Goal: Manage account settings

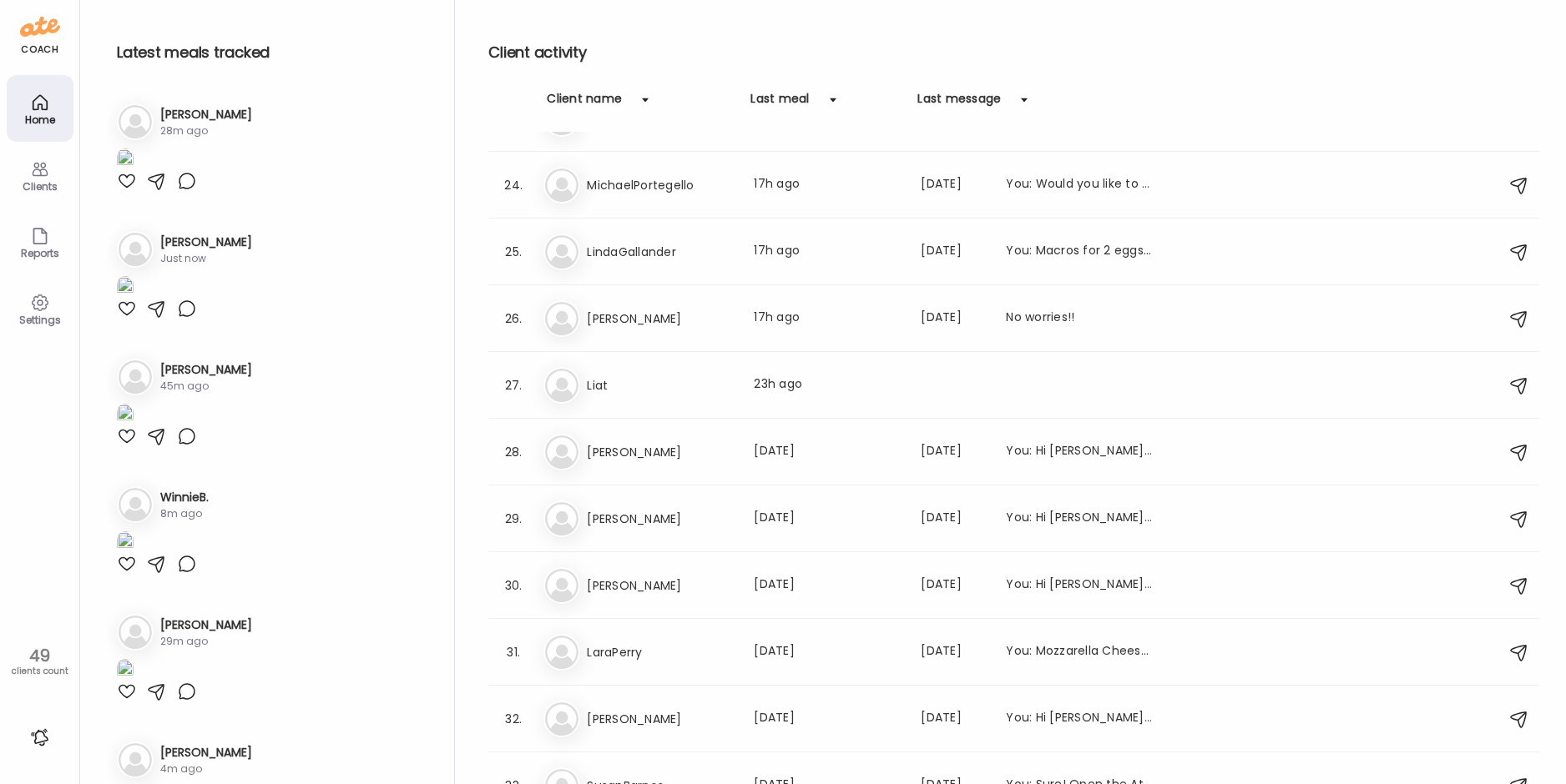
scroll to position [1585, 0]
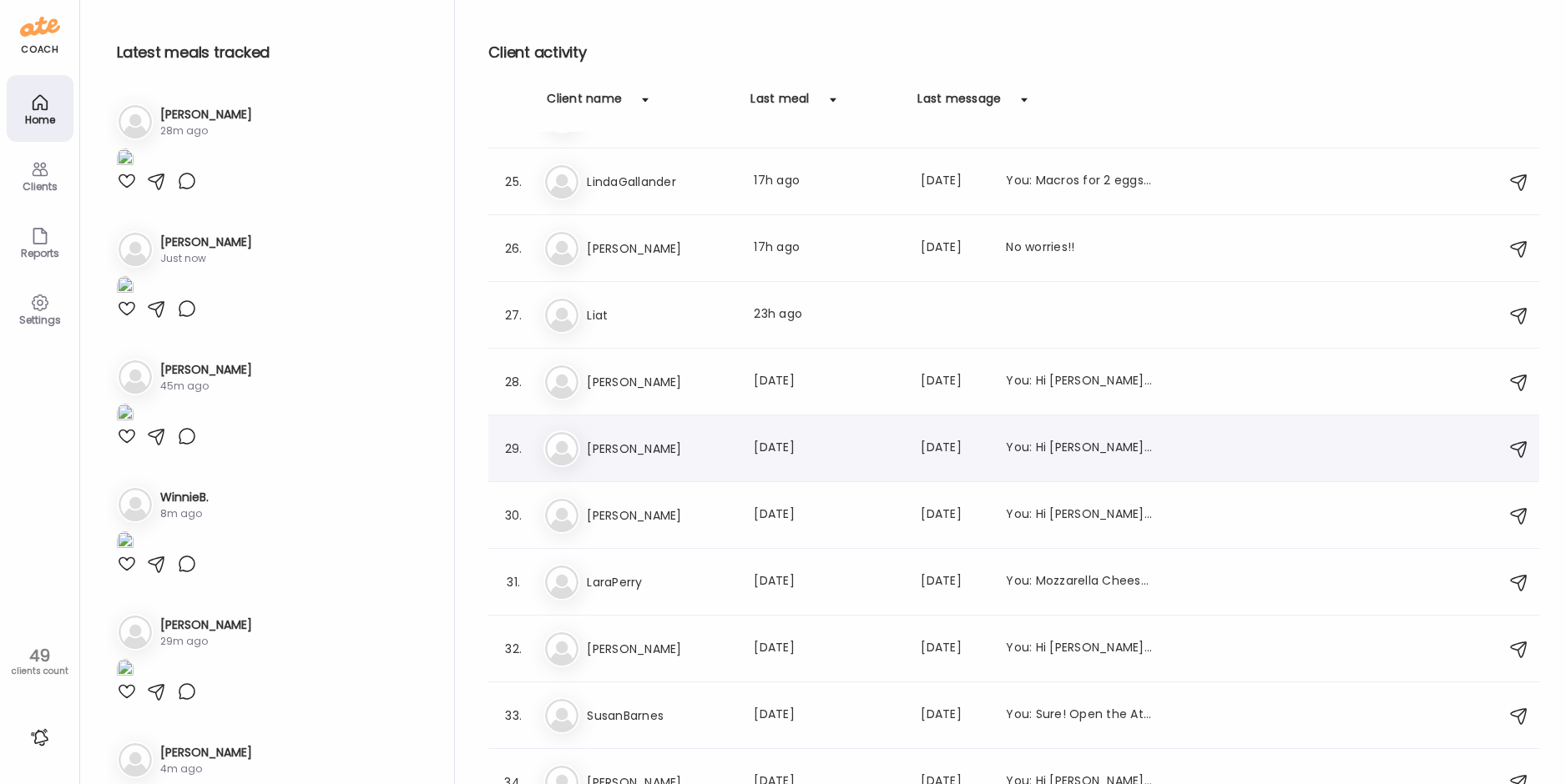
click at [674, 454] on h3 "[PERSON_NAME]" at bounding box center [660, 449] width 147 height 20
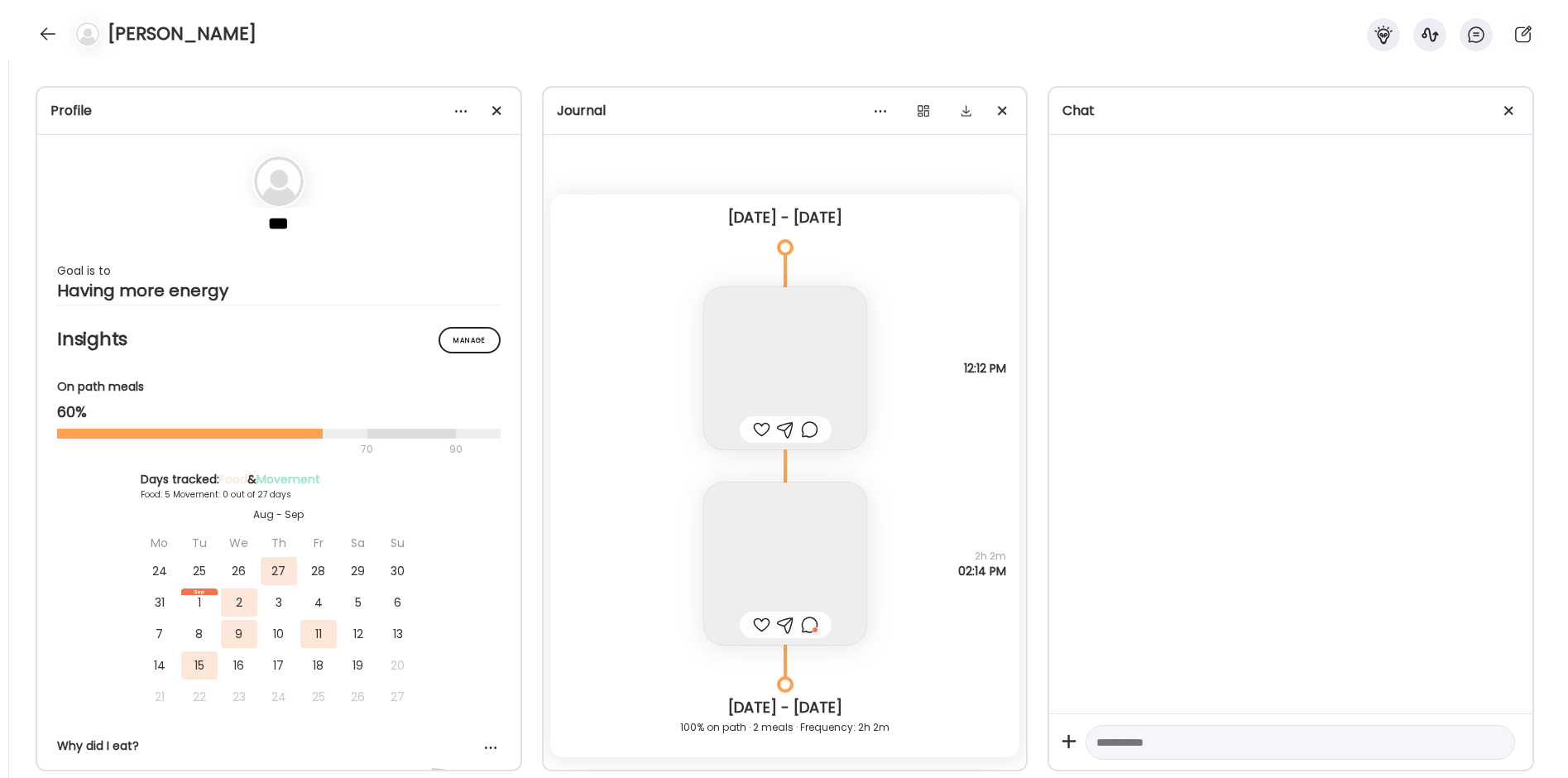
scroll to position [2538, 0]
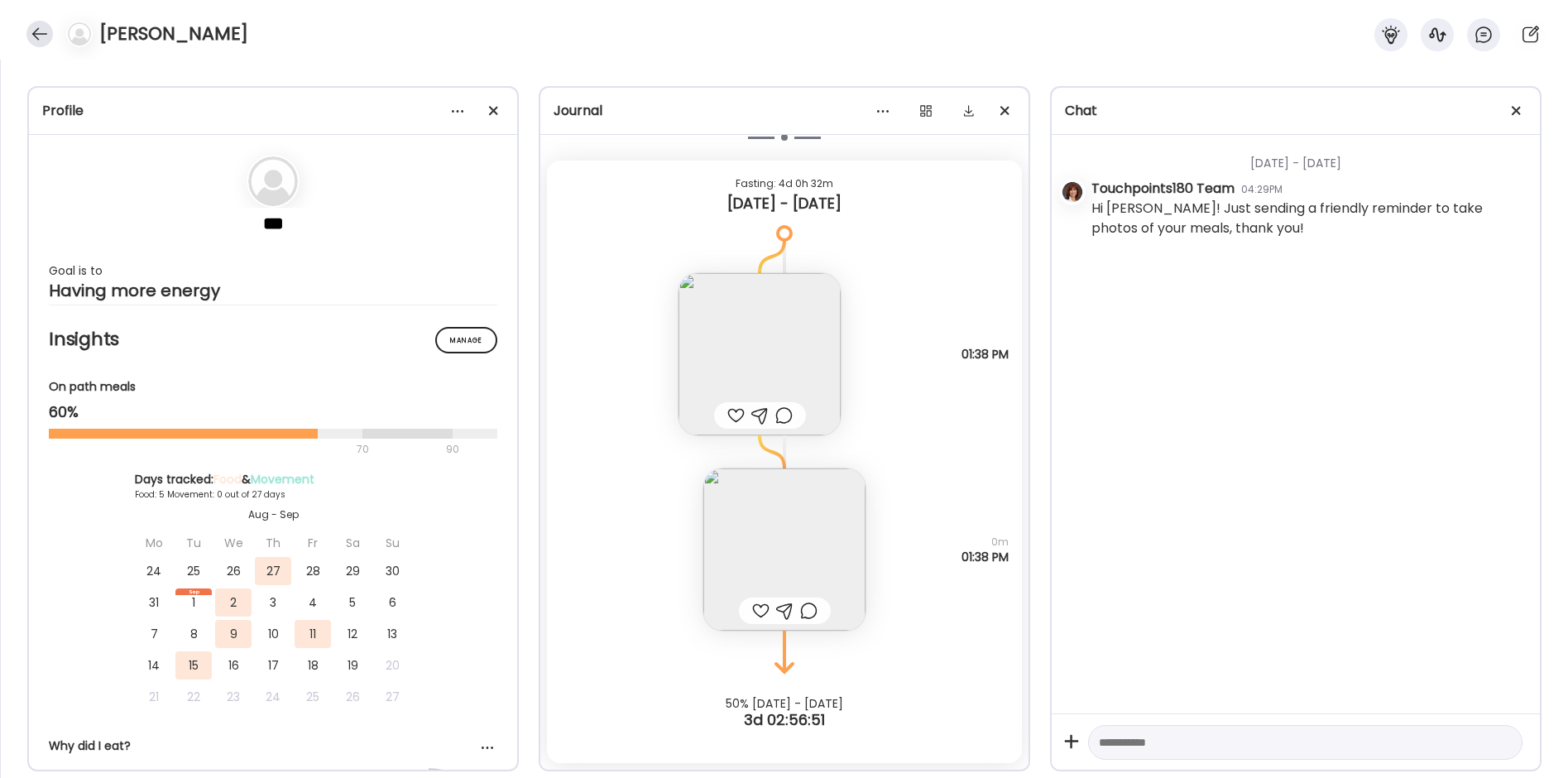
click at [37, 29] on div at bounding box center [39, 34] width 26 height 26
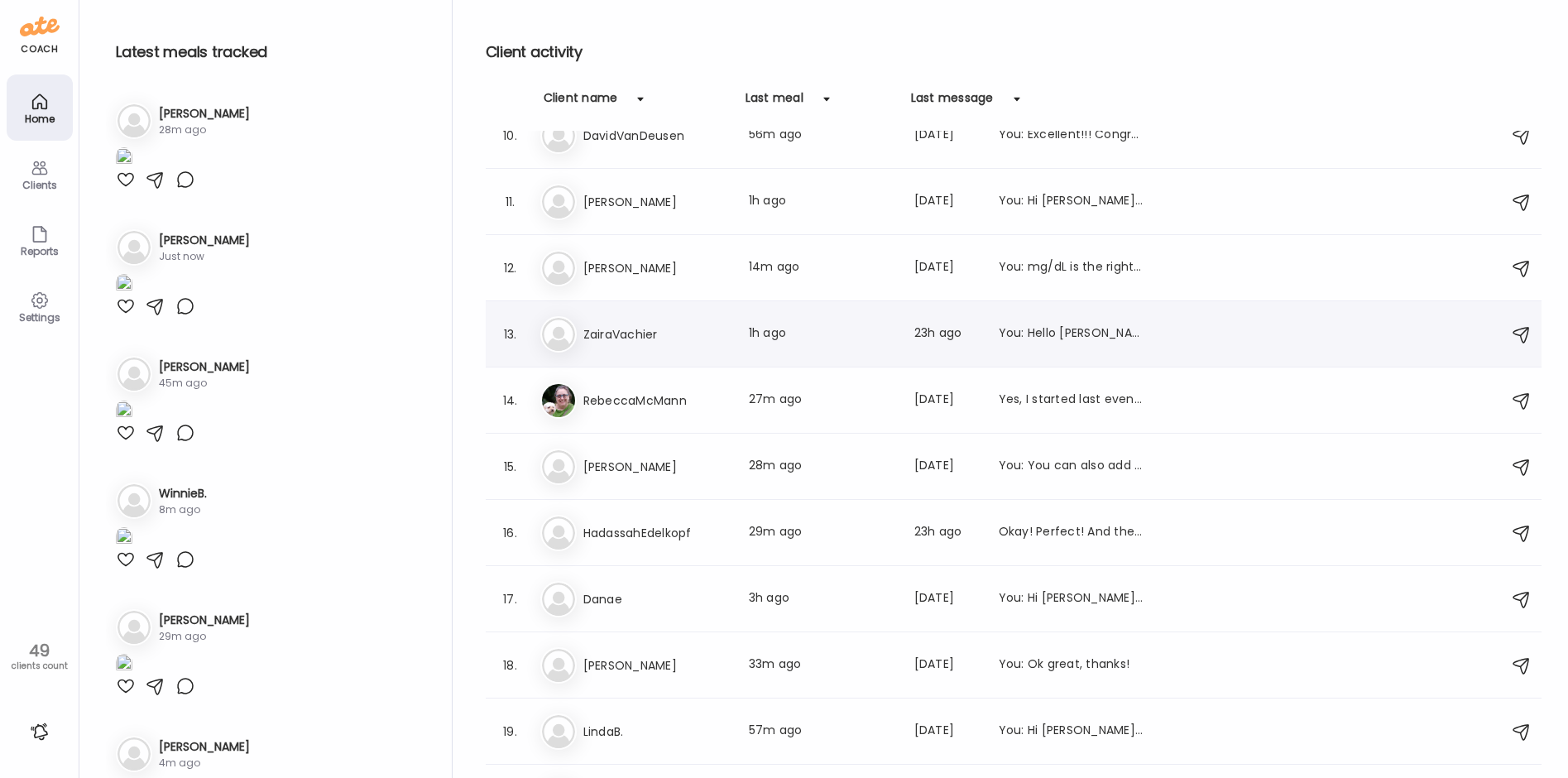
scroll to position [603, 0]
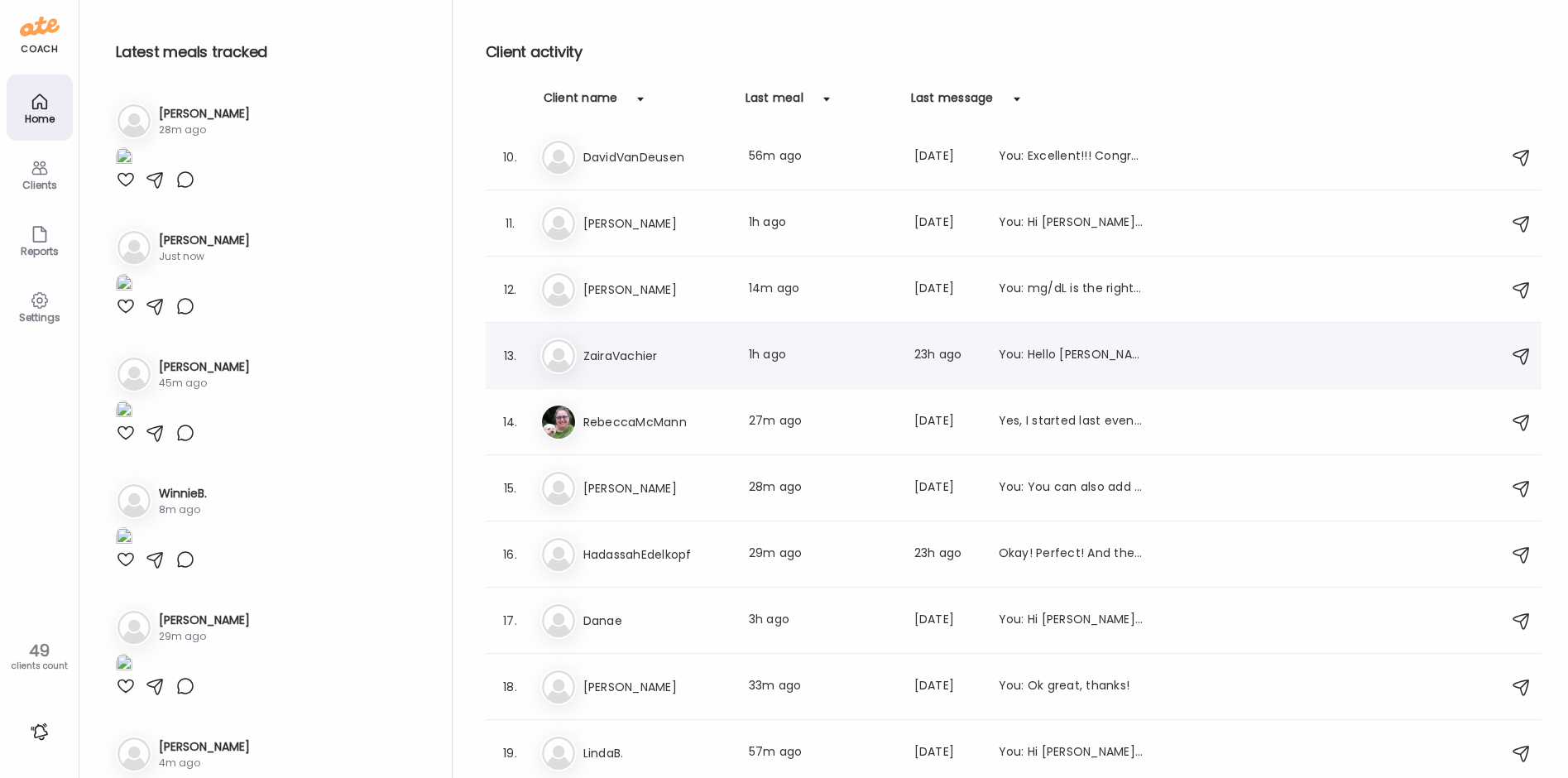
drag, startPoint x: 701, startPoint y: 344, endPoint x: 690, endPoint y: 333, distance: 15.6
click at [701, 342] on div "Za ZairaVachier Last meal: 1h ago Last message: 23h ago You: Hello [PERSON_NAME…" at bounding box center [1015, 356] width 952 height 36
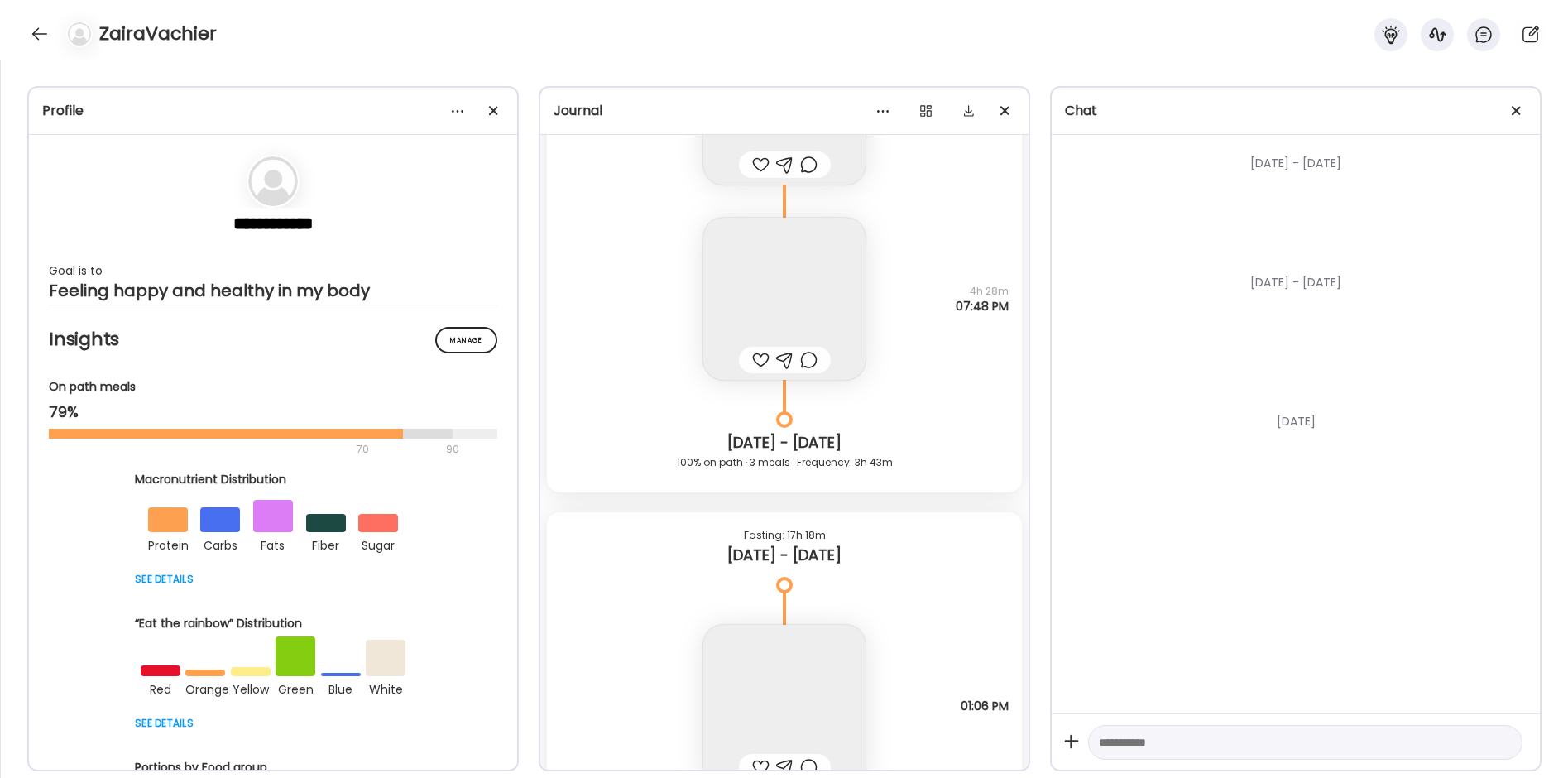
scroll to position [22595, 0]
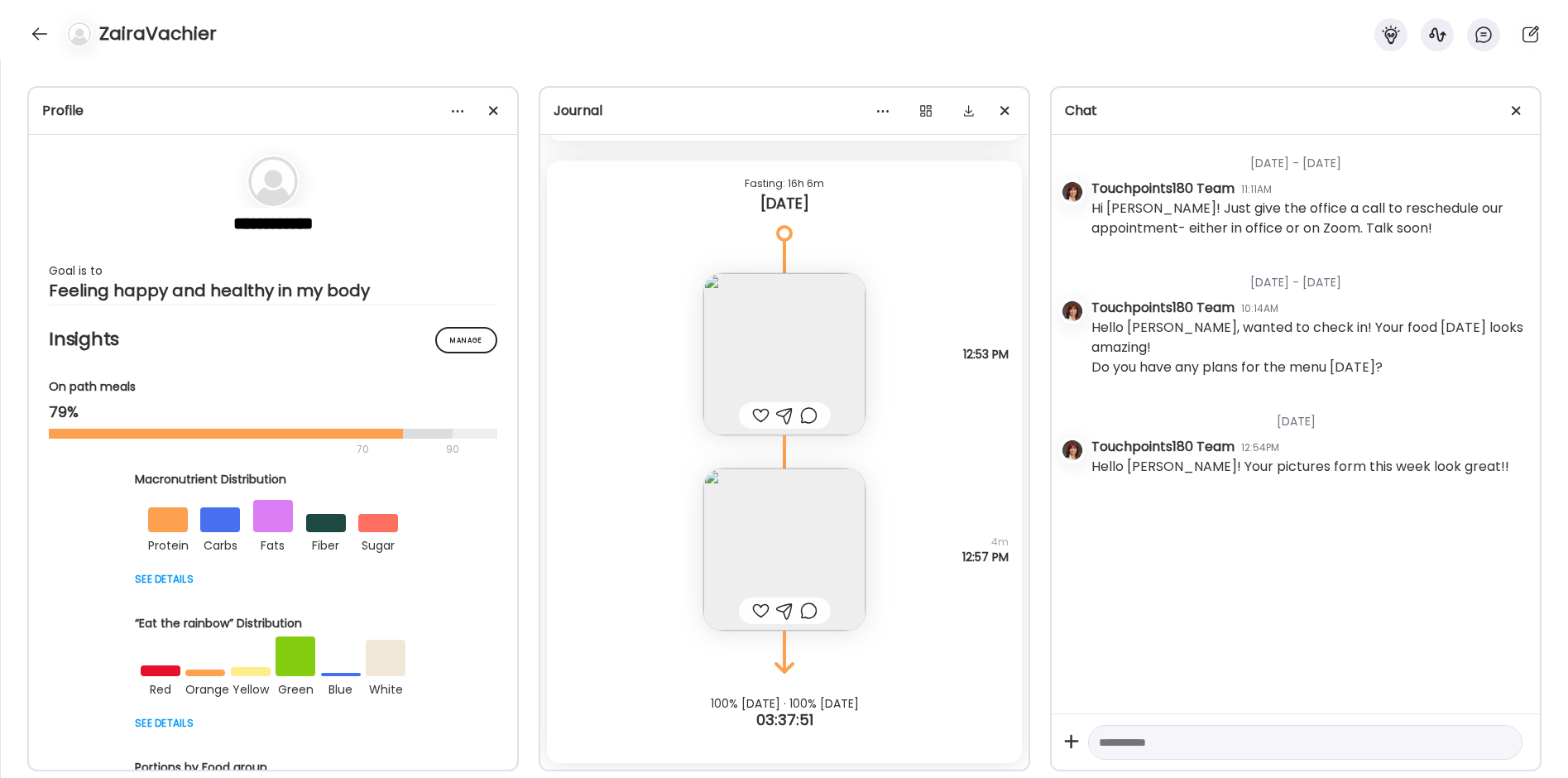
click at [779, 296] on img at bounding box center [785, 354] width 162 height 162
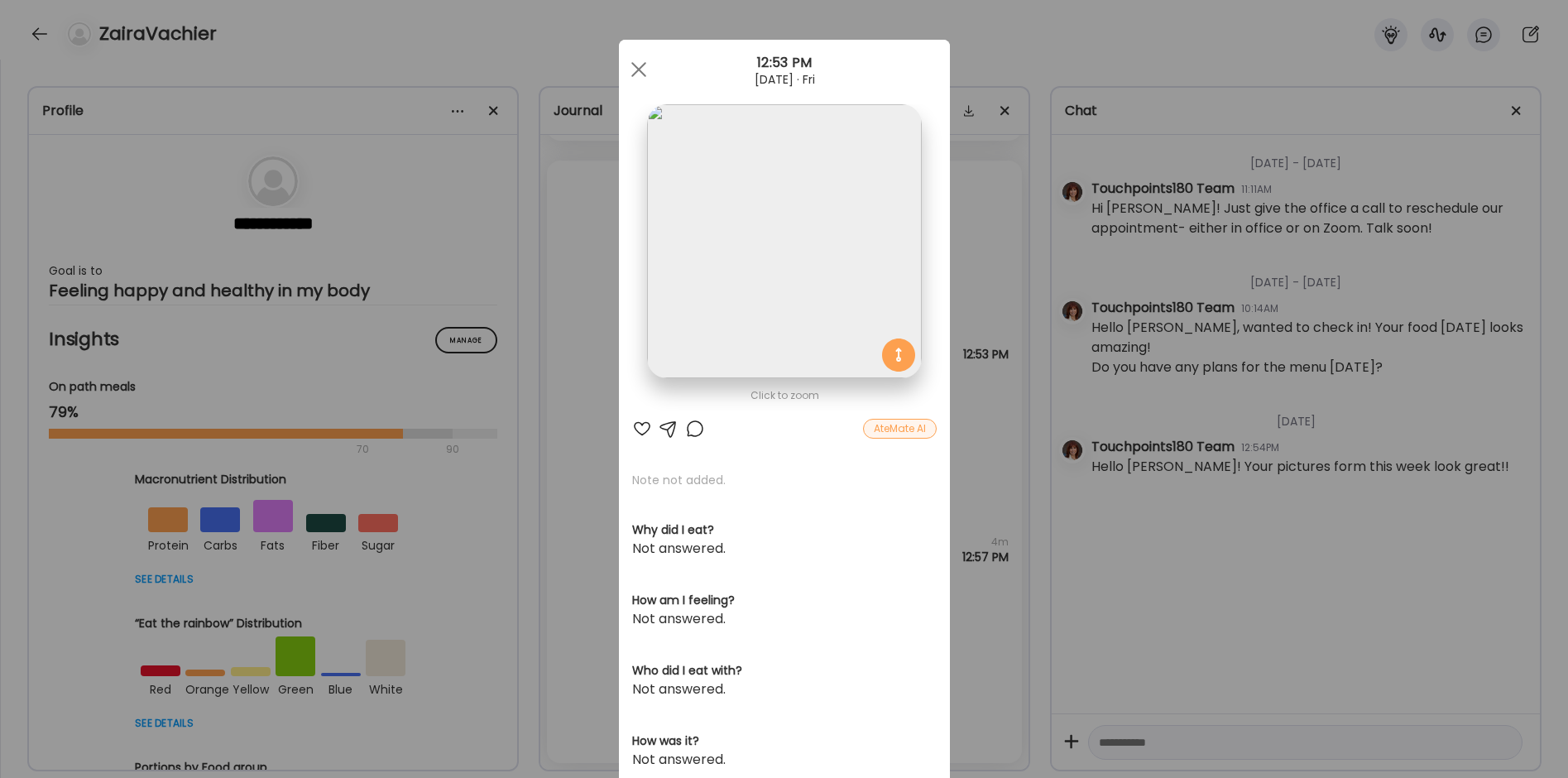
click at [552, 425] on div "Ate Coach Dashboard Wahoo! It’s official Take a moment to set up your Coach Pro…" at bounding box center [784, 389] width 1568 height 778
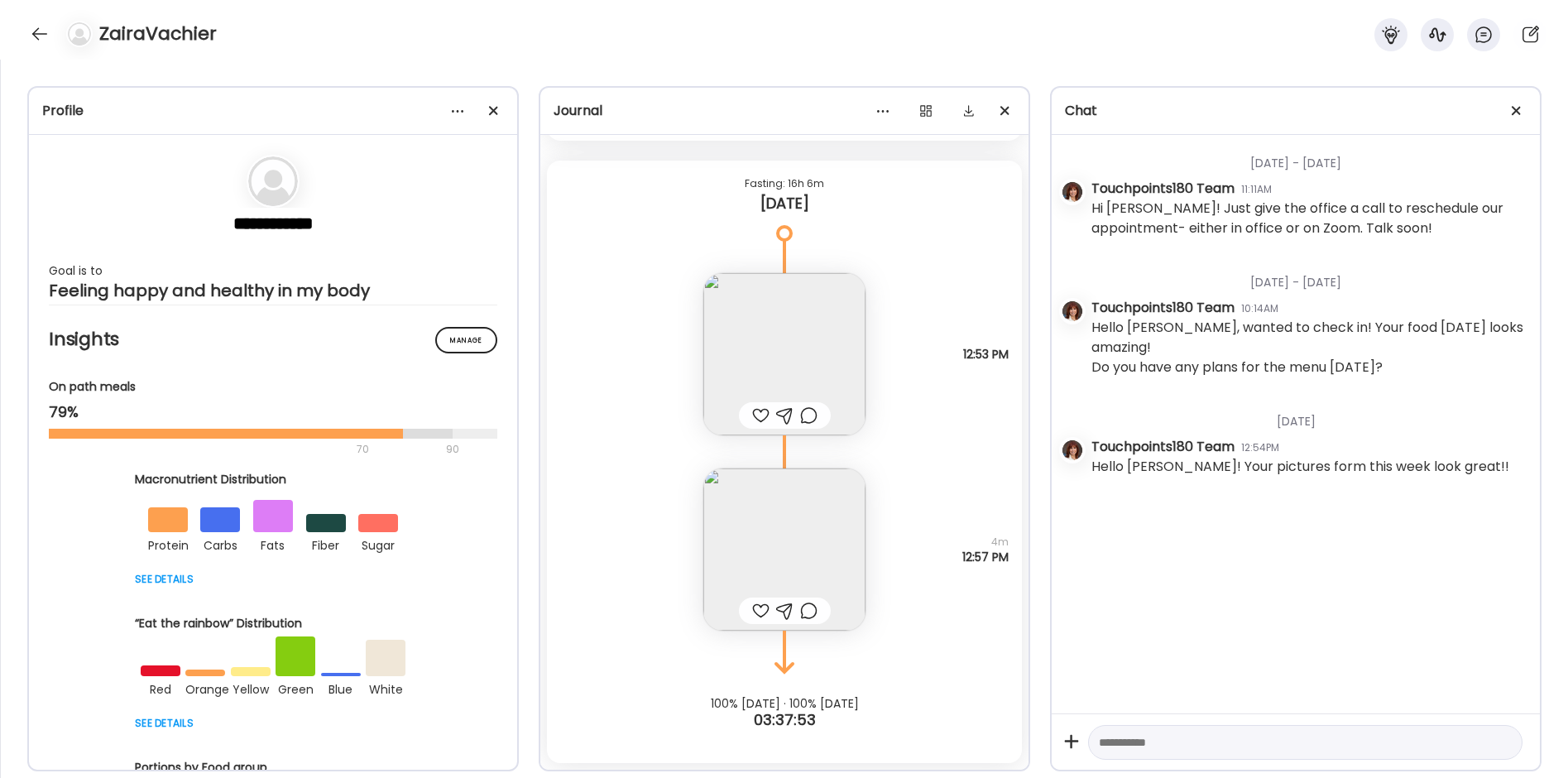
click at [727, 563] on img at bounding box center [785, 549] width 162 height 162
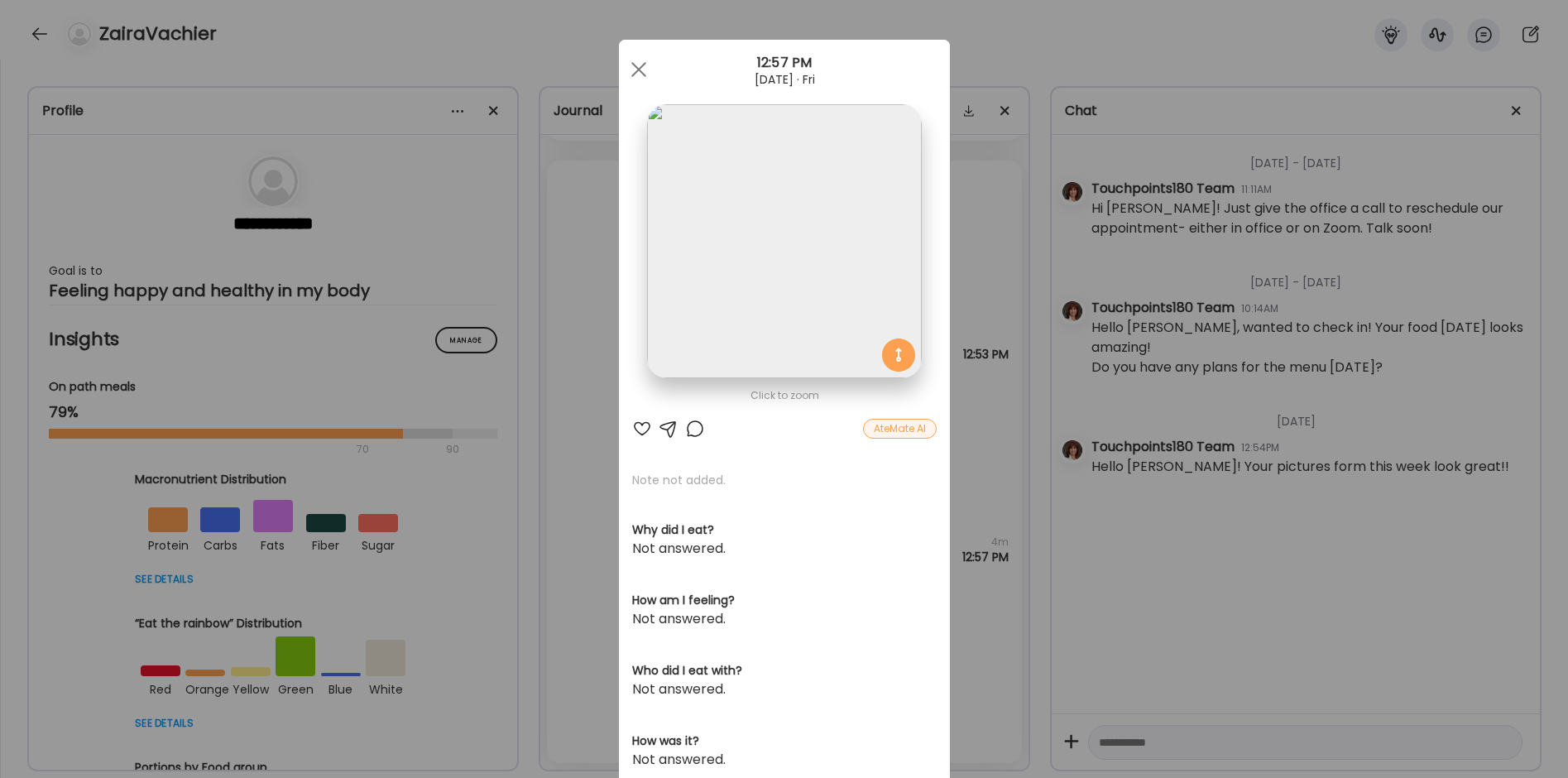
click at [791, 294] on img at bounding box center [784, 241] width 274 height 274
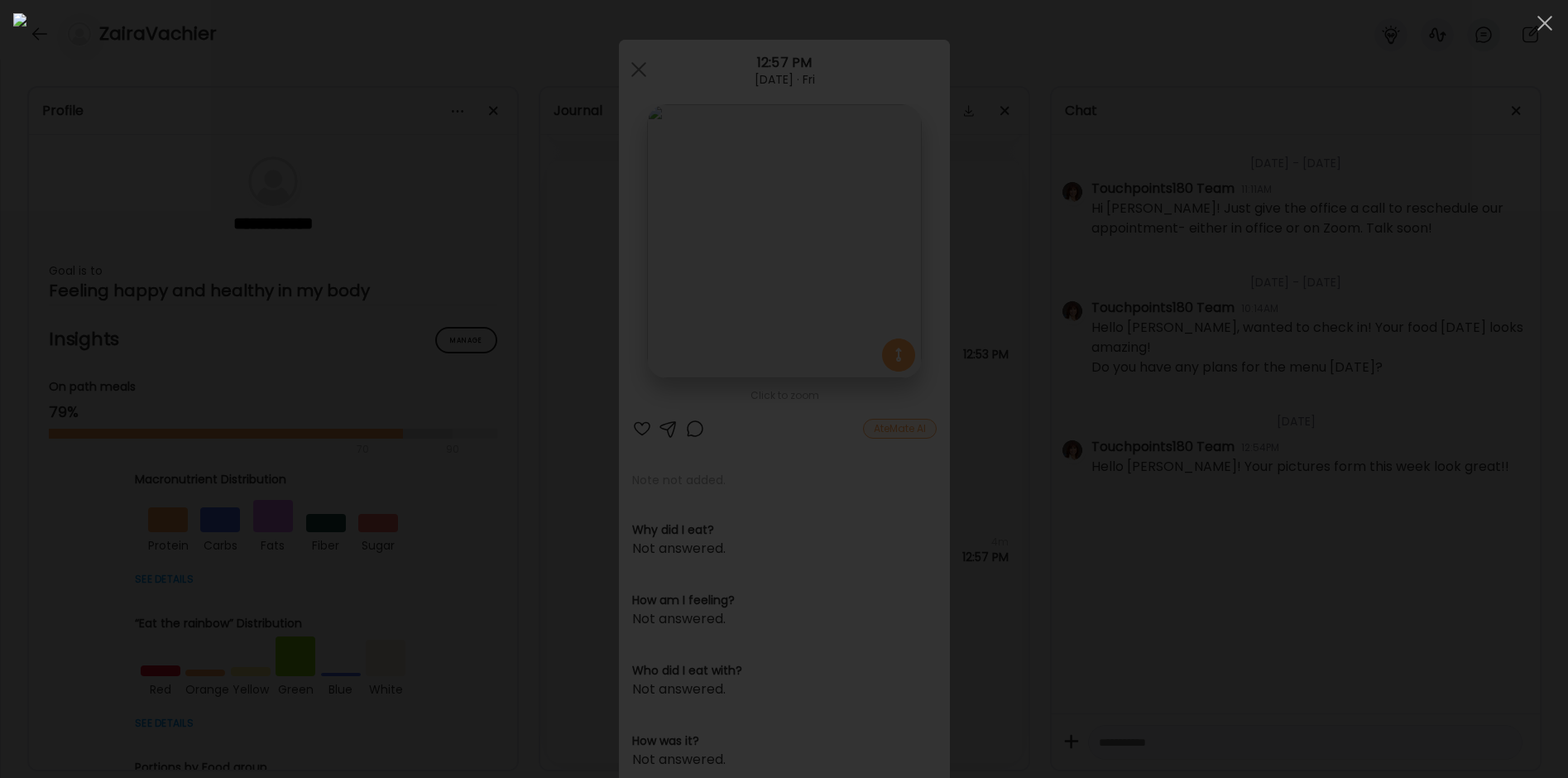
click at [1250, 427] on div at bounding box center [784, 389] width 1542 height 752
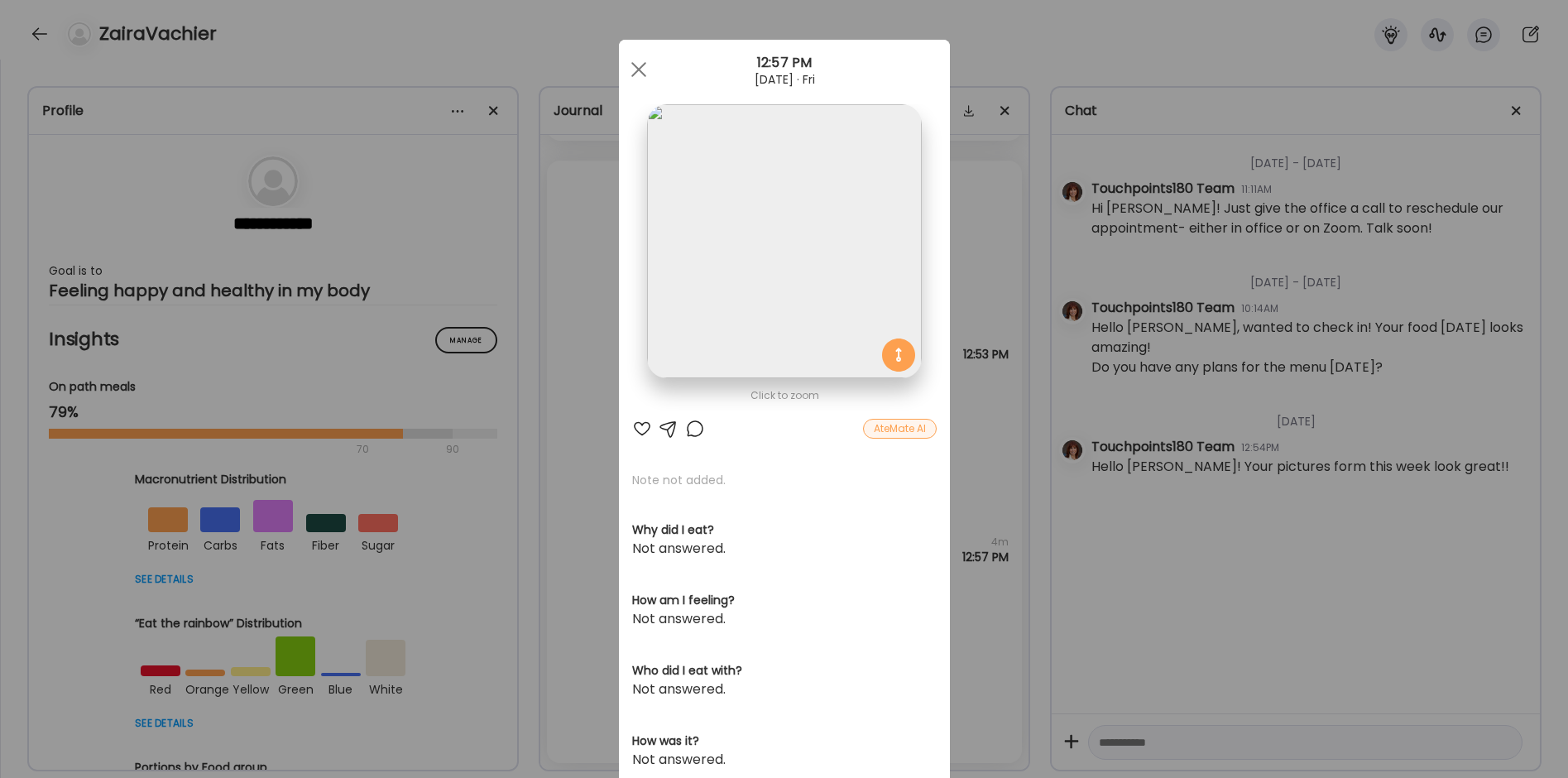
click at [687, 427] on div at bounding box center [696, 429] width 20 height 20
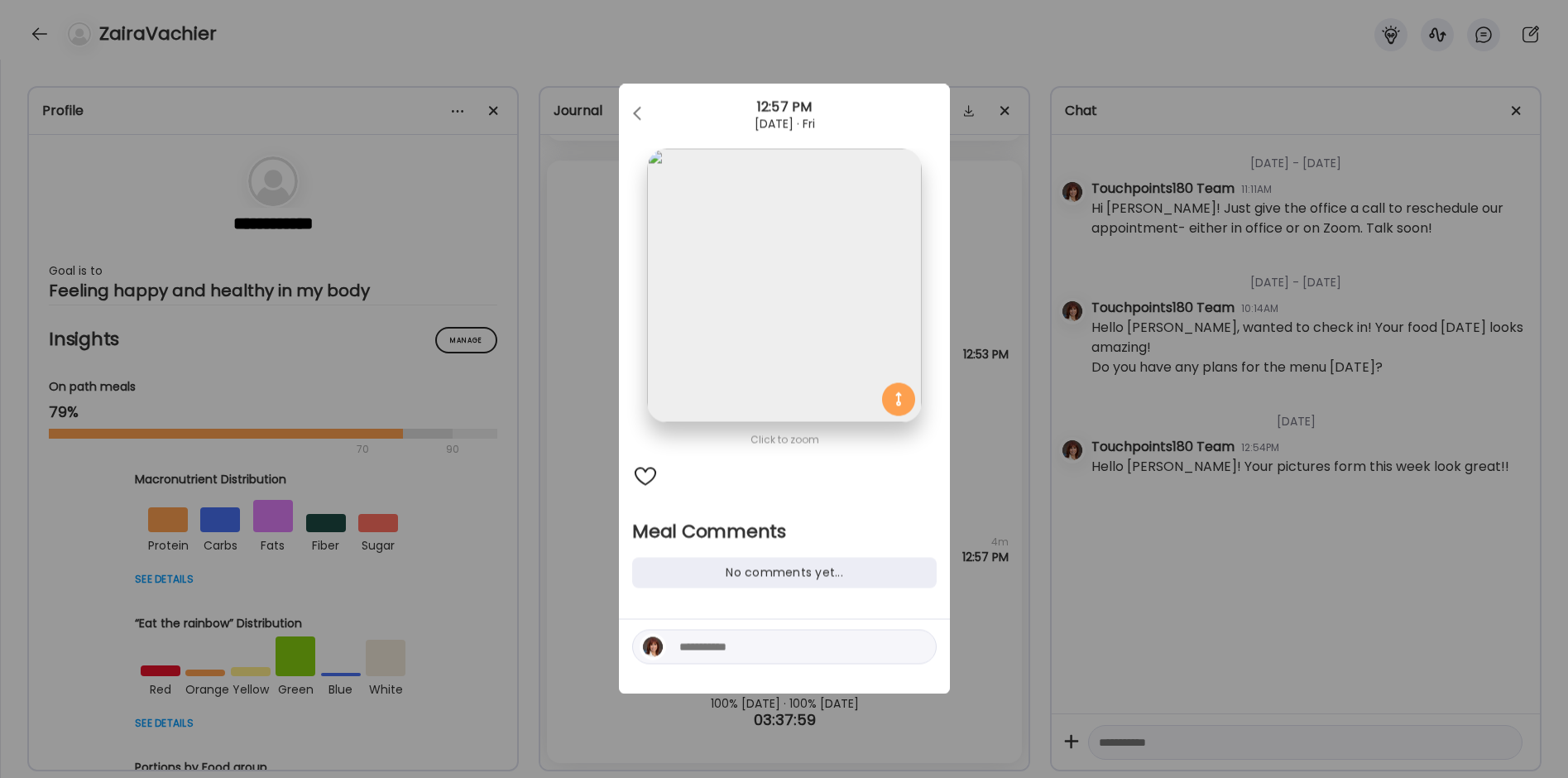
click at [704, 649] on textarea at bounding box center [790, 648] width 223 height 20
type textarea "**********"
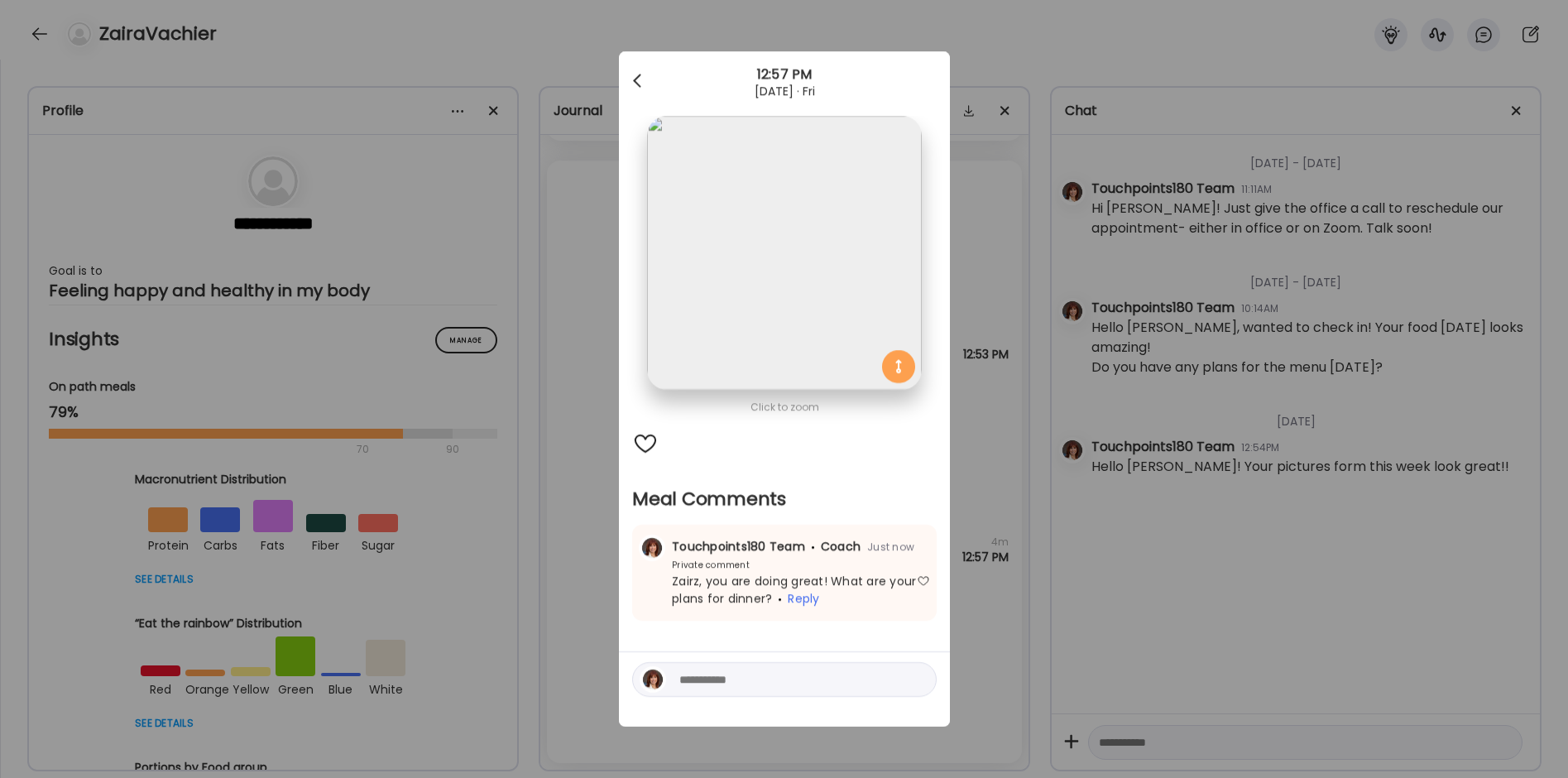
click at [640, 84] on div at bounding box center [638, 81] width 33 height 33
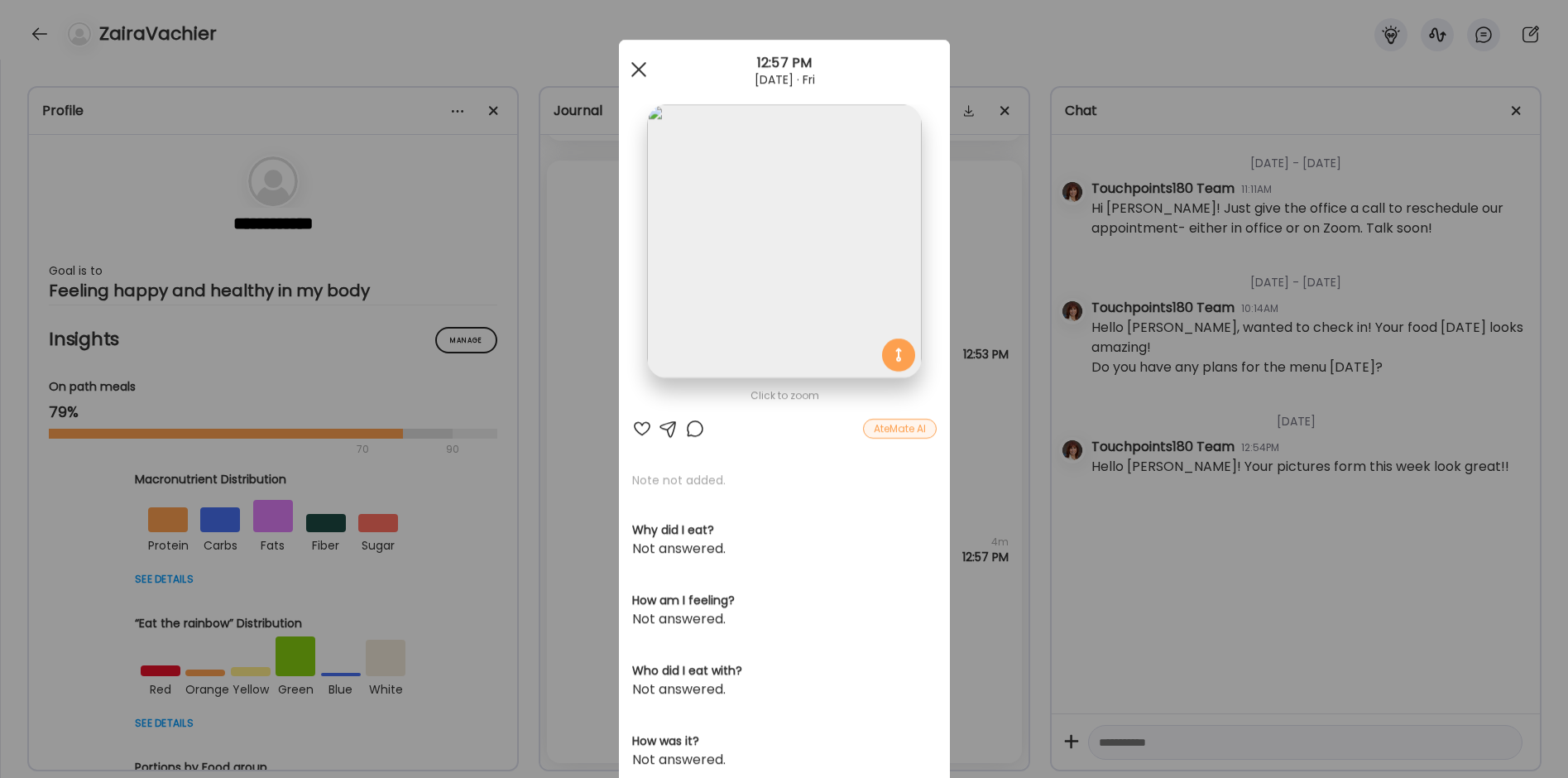
click at [630, 64] on div at bounding box center [638, 69] width 33 height 33
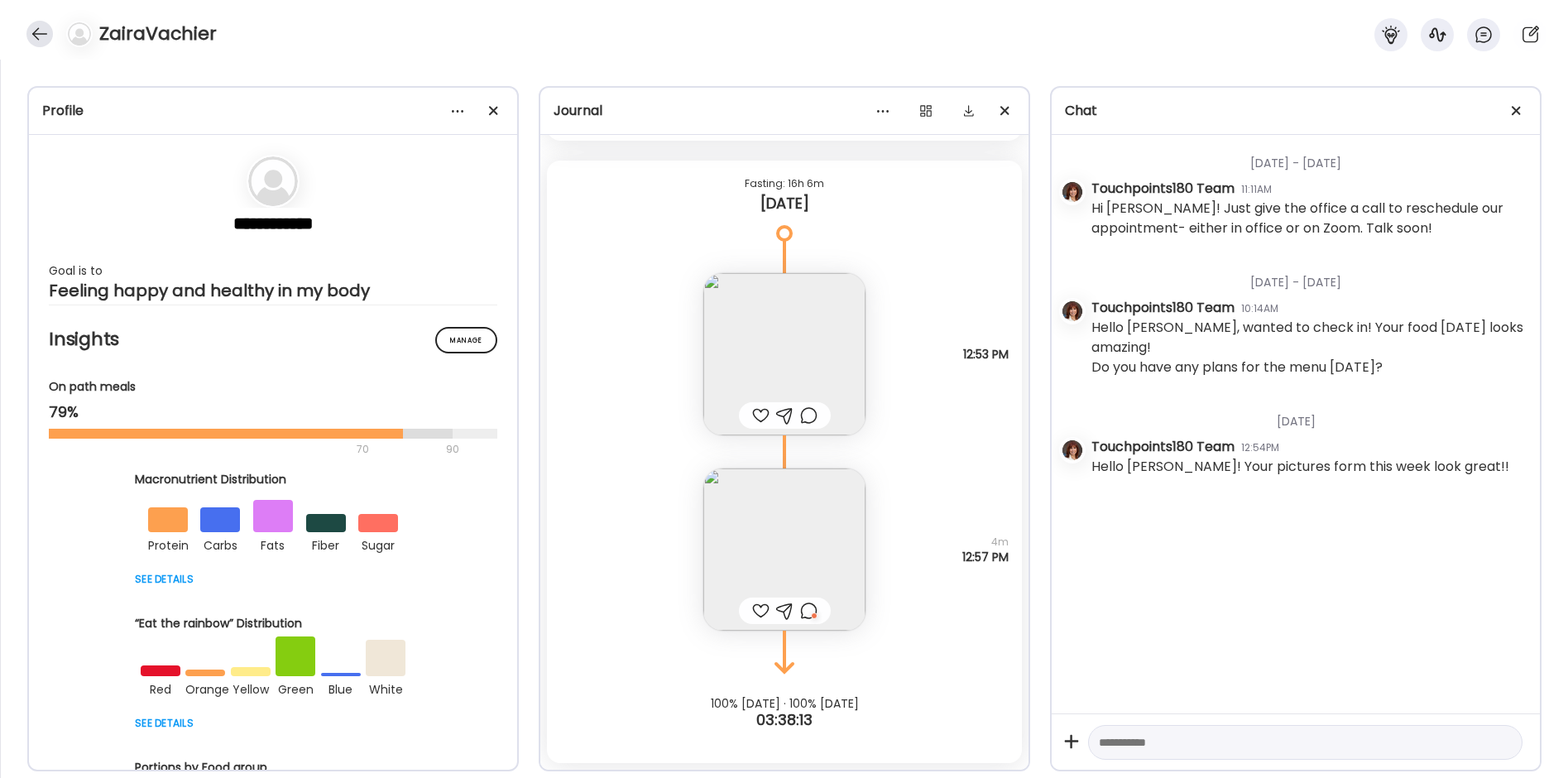
click at [39, 32] on div at bounding box center [39, 34] width 26 height 26
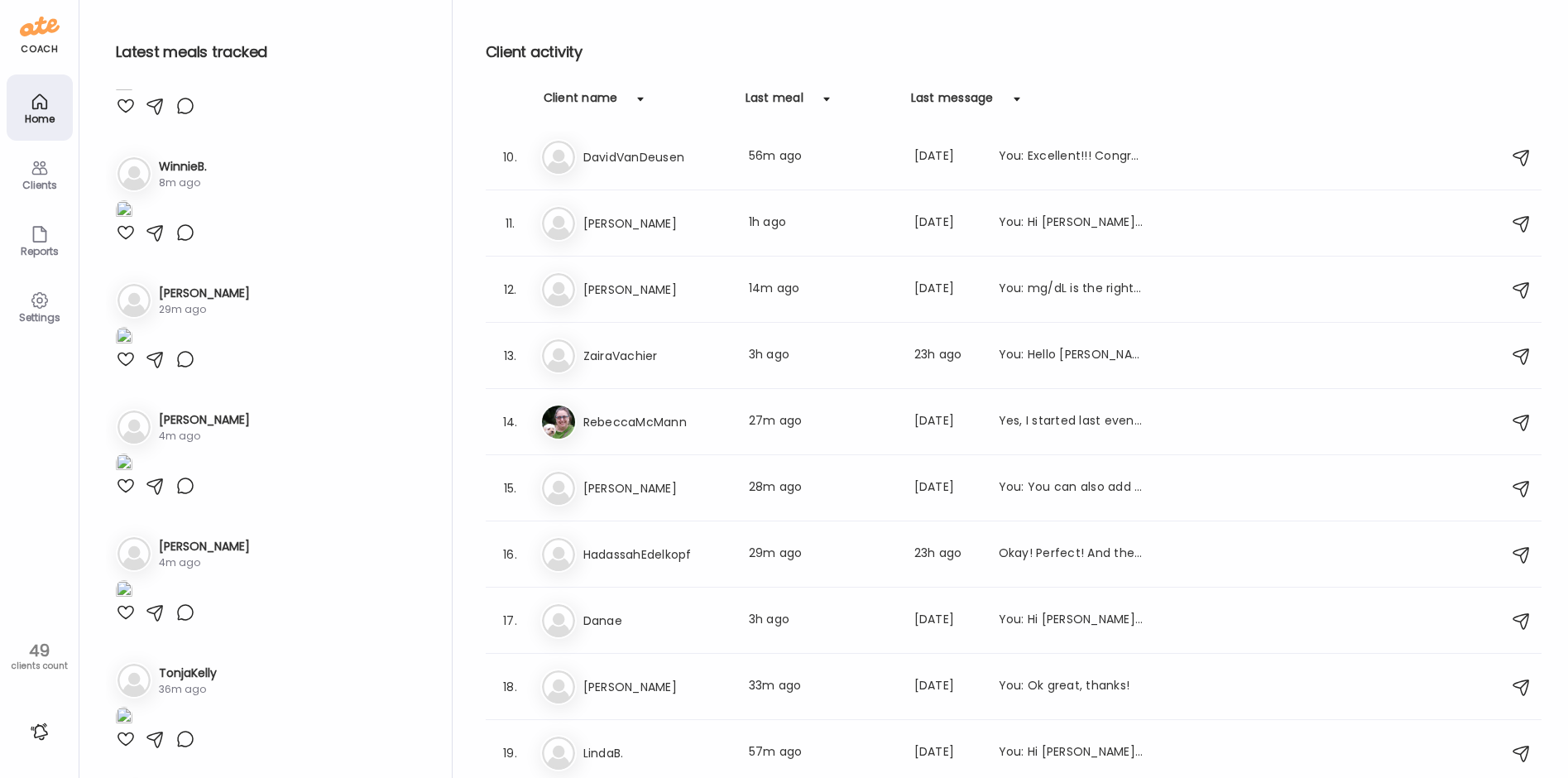
scroll to position [166, 0]
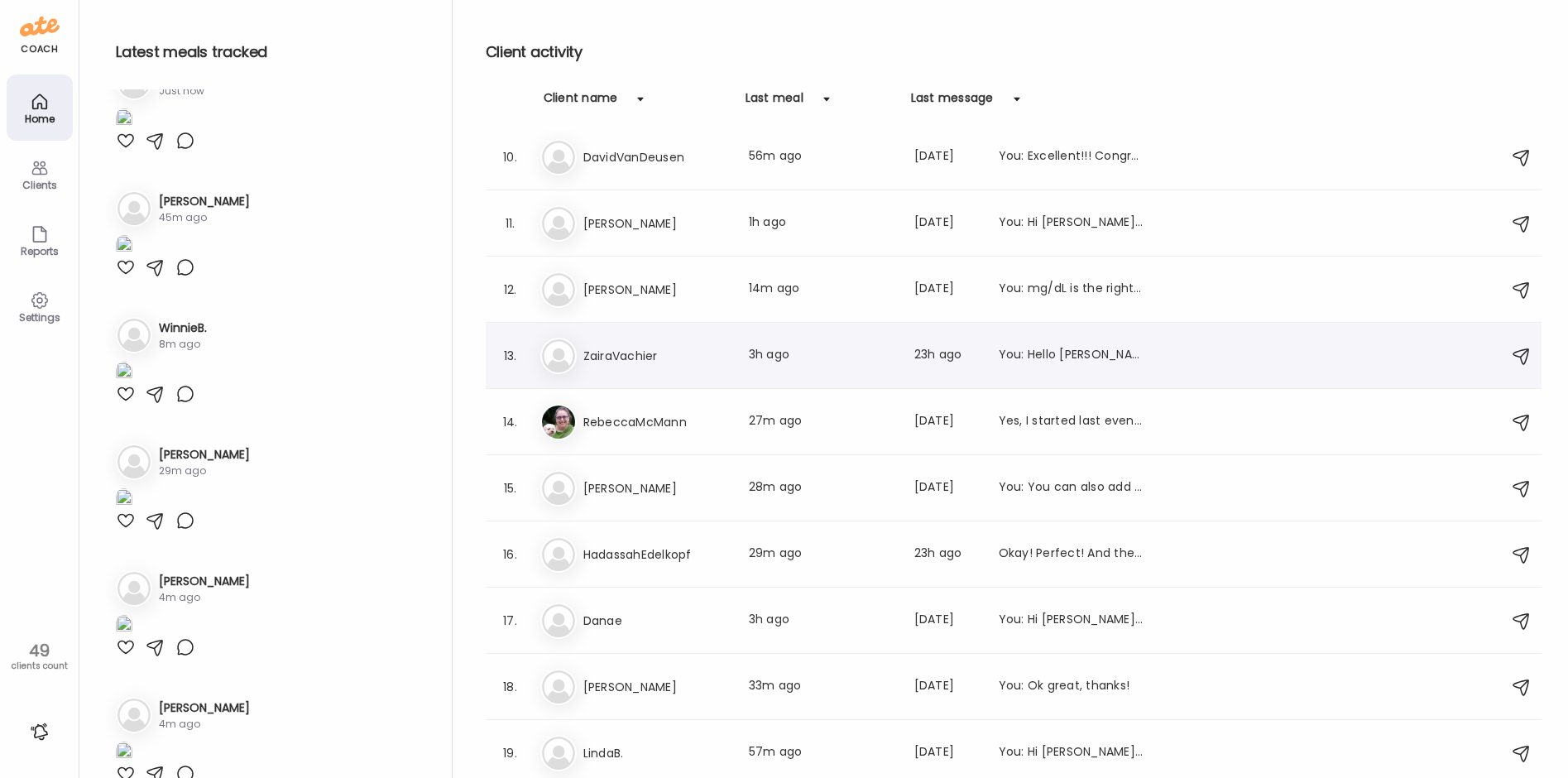
click at [601, 382] on div "13. Za ZairaVachier Last meal: 3h ago Last message: 23h ago You: Hello [PERSON_…" at bounding box center [1013, 355] width 1056 height 67
click at [628, 376] on div "13. Za ZairaVachier Last meal: 3h ago Last message: 23h ago You: Hello [PERSON_…" at bounding box center [1013, 355] width 1056 height 67
click at [613, 352] on h3 "ZairaVachier" at bounding box center [657, 356] width 146 height 20
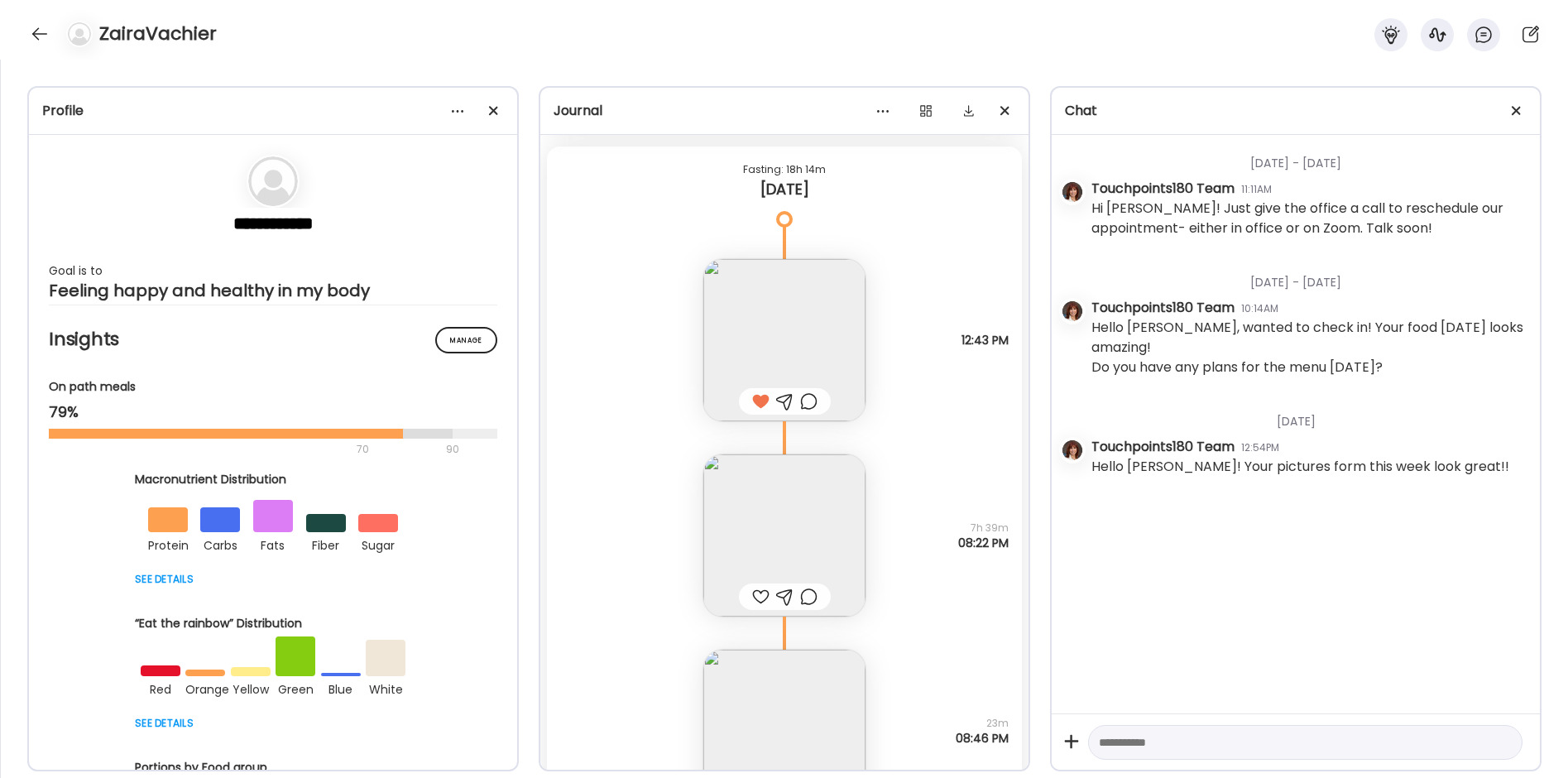
scroll to position [21810, 0]
click at [747, 515] on img at bounding box center [785, 537] width 162 height 162
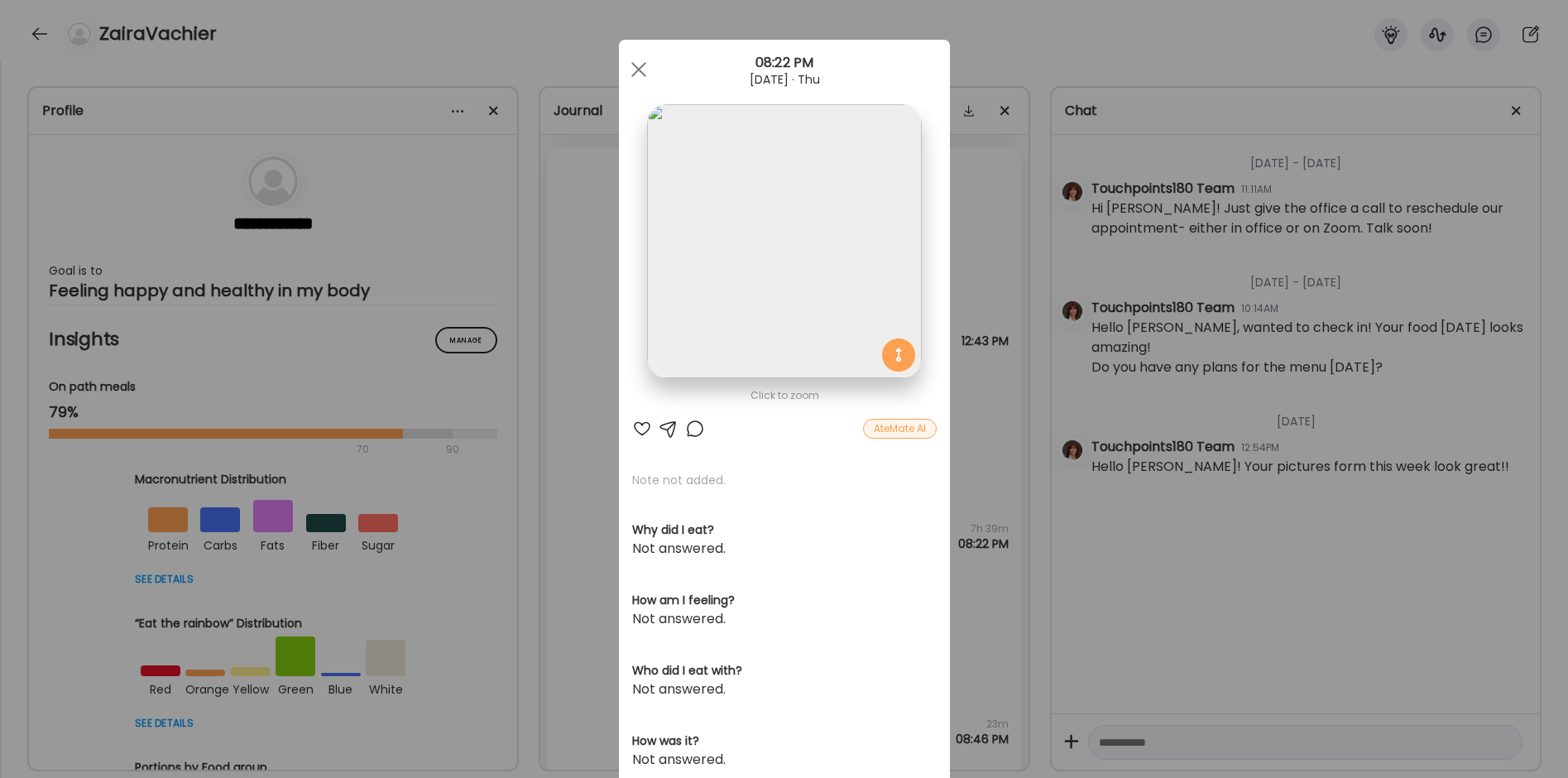
click at [578, 484] on div "Ate Coach Dashboard Wahoo! It’s official Take a moment to set up your Coach Pro…" at bounding box center [784, 389] width 1568 height 778
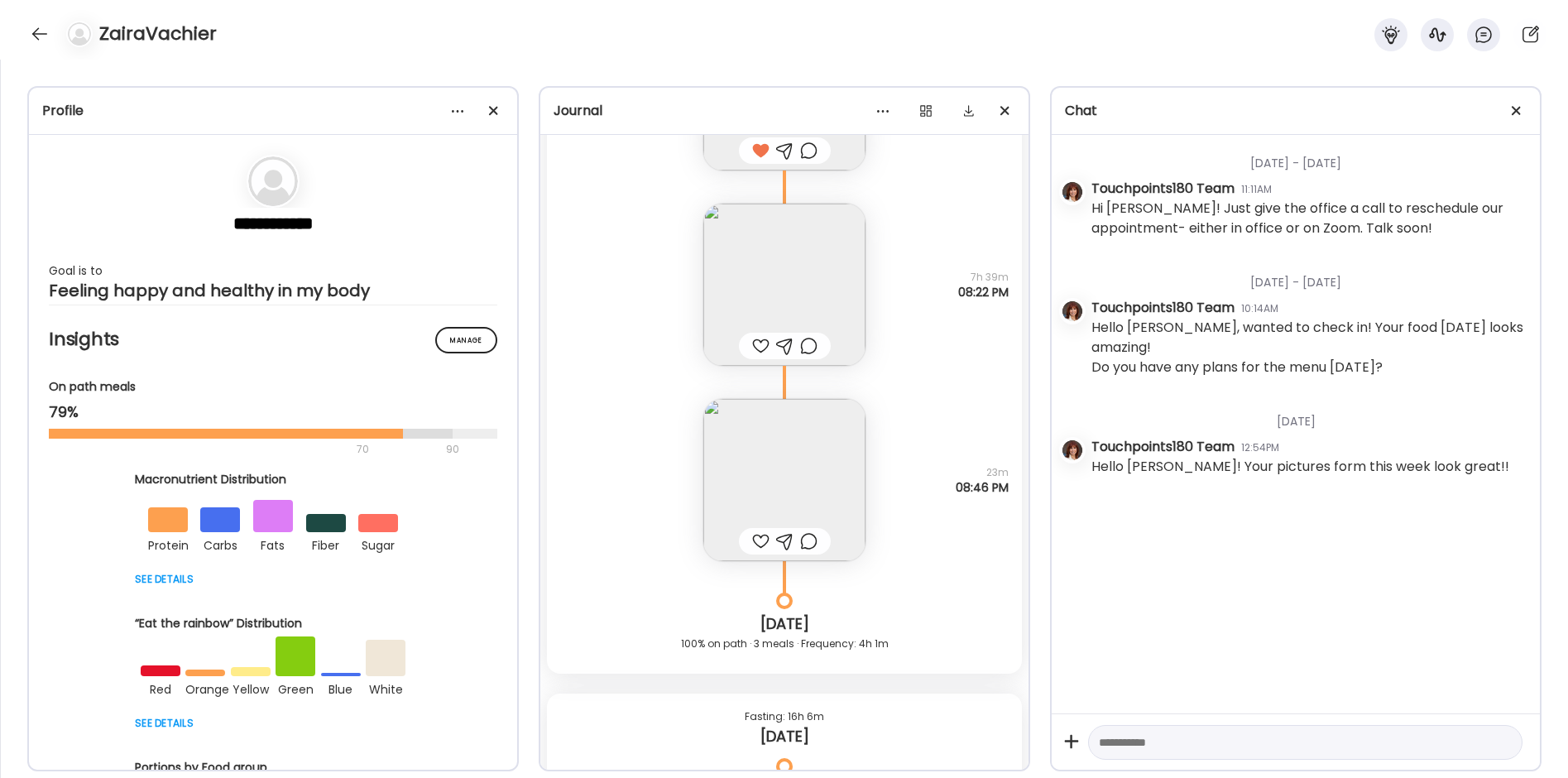
scroll to position [21975, 0]
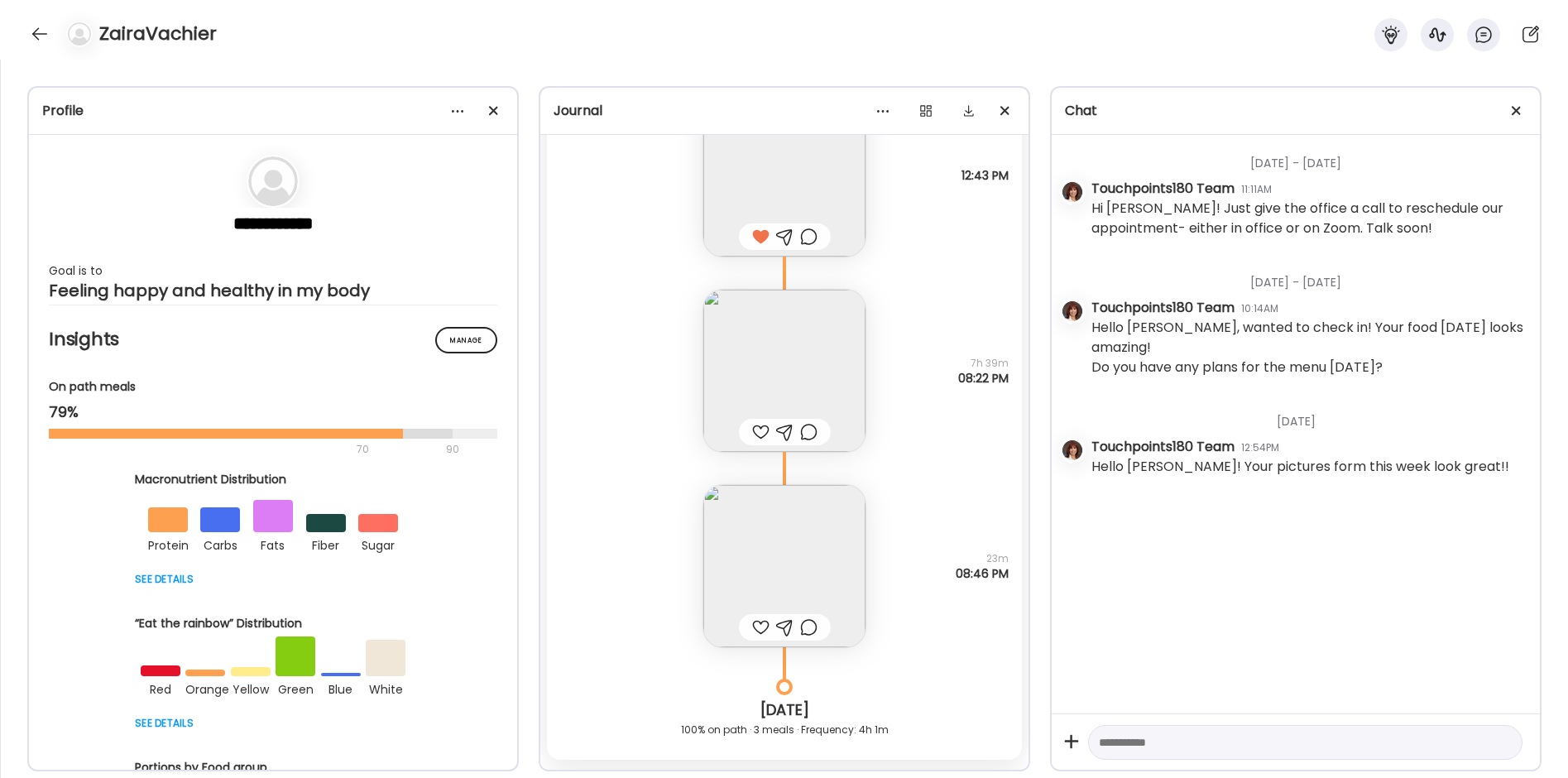
click at [788, 336] on img at bounding box center [785, 371] width 162 height 162
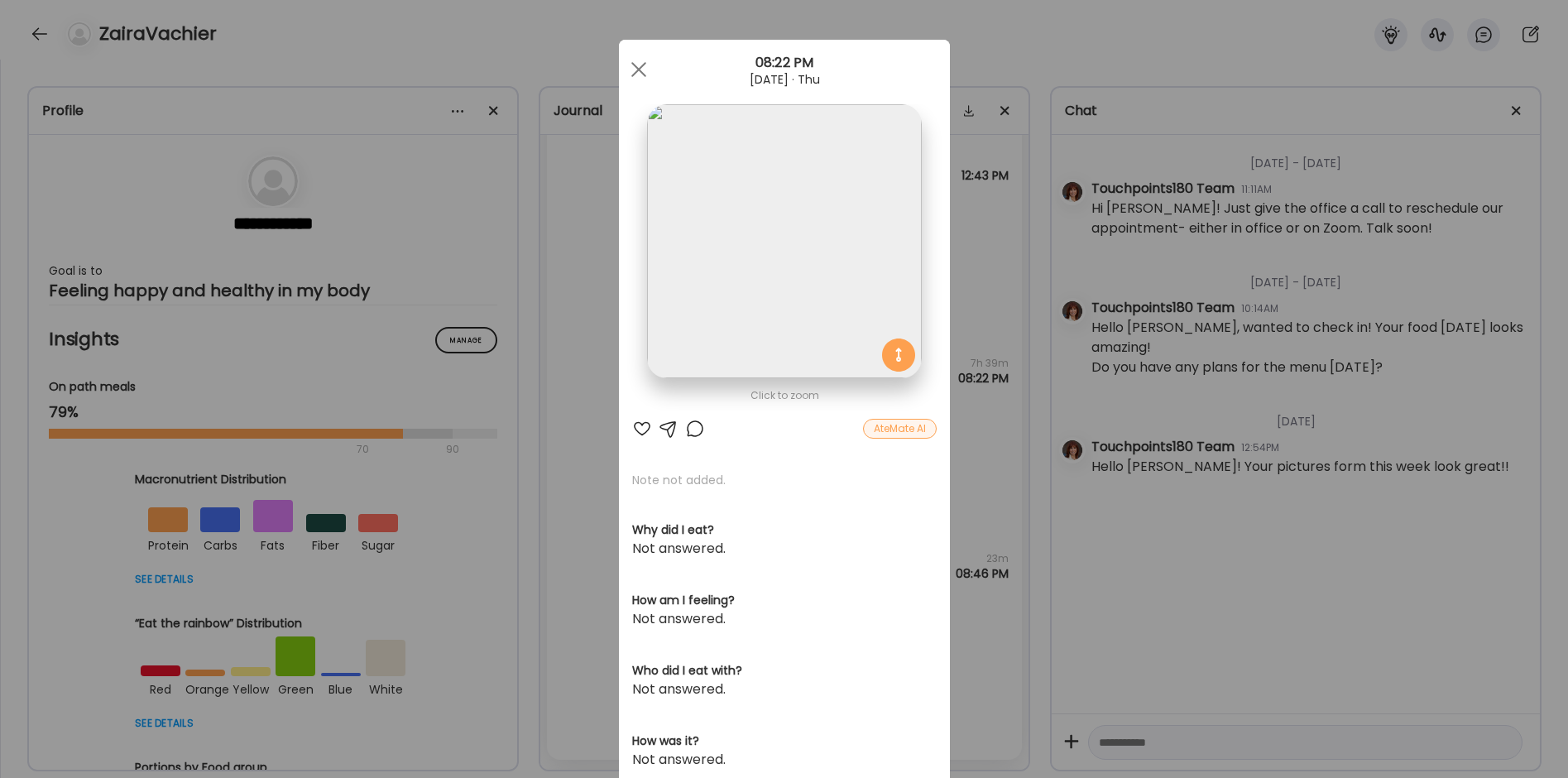
click at [603, 454] on div "Ate Coach Dashboard Wahoo! It’s official Take a moment to set up your Coach Pro…" at bounding box center [784, 389] width 1568 height 778
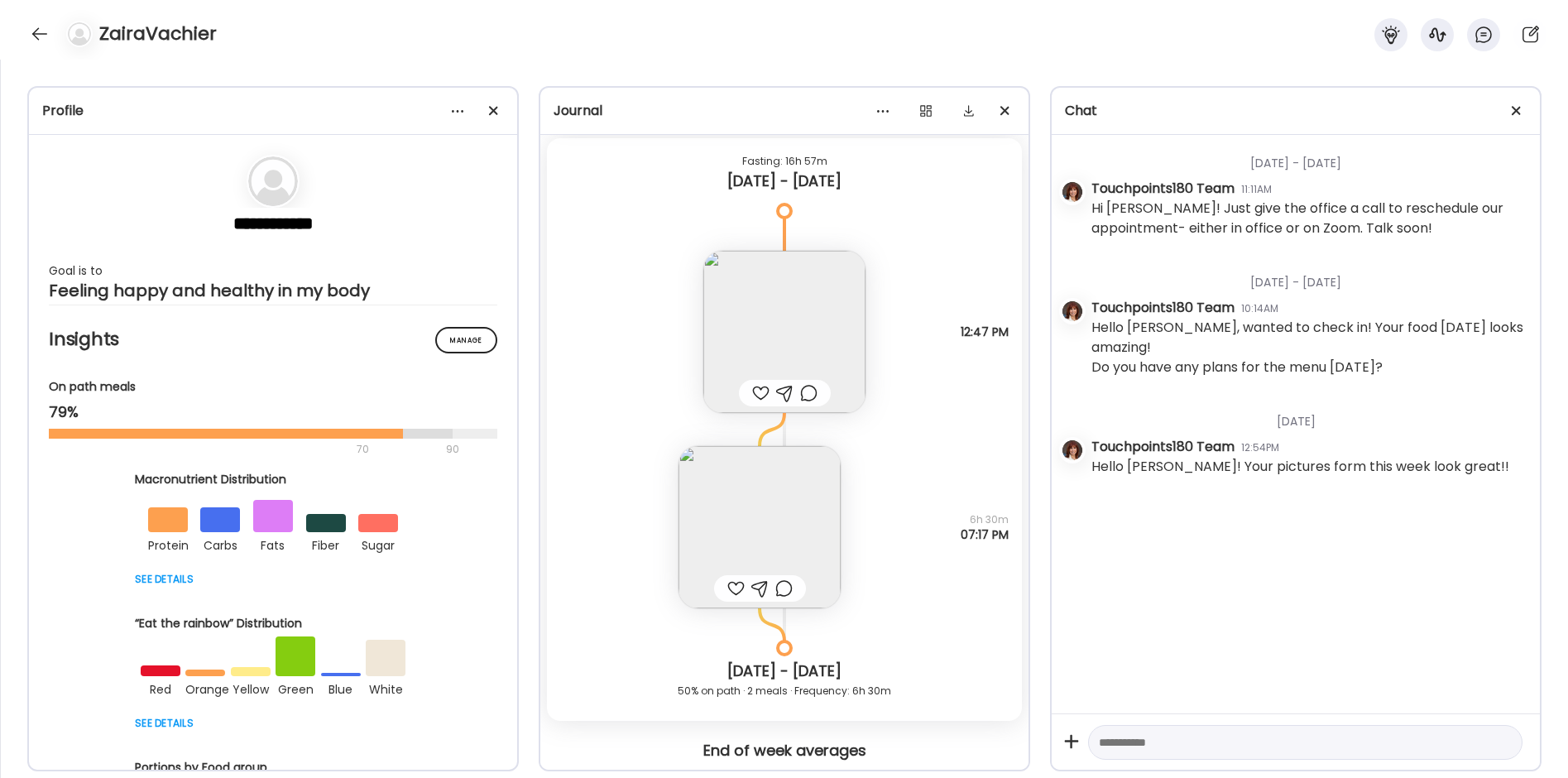
scroll to position [18498, 0]
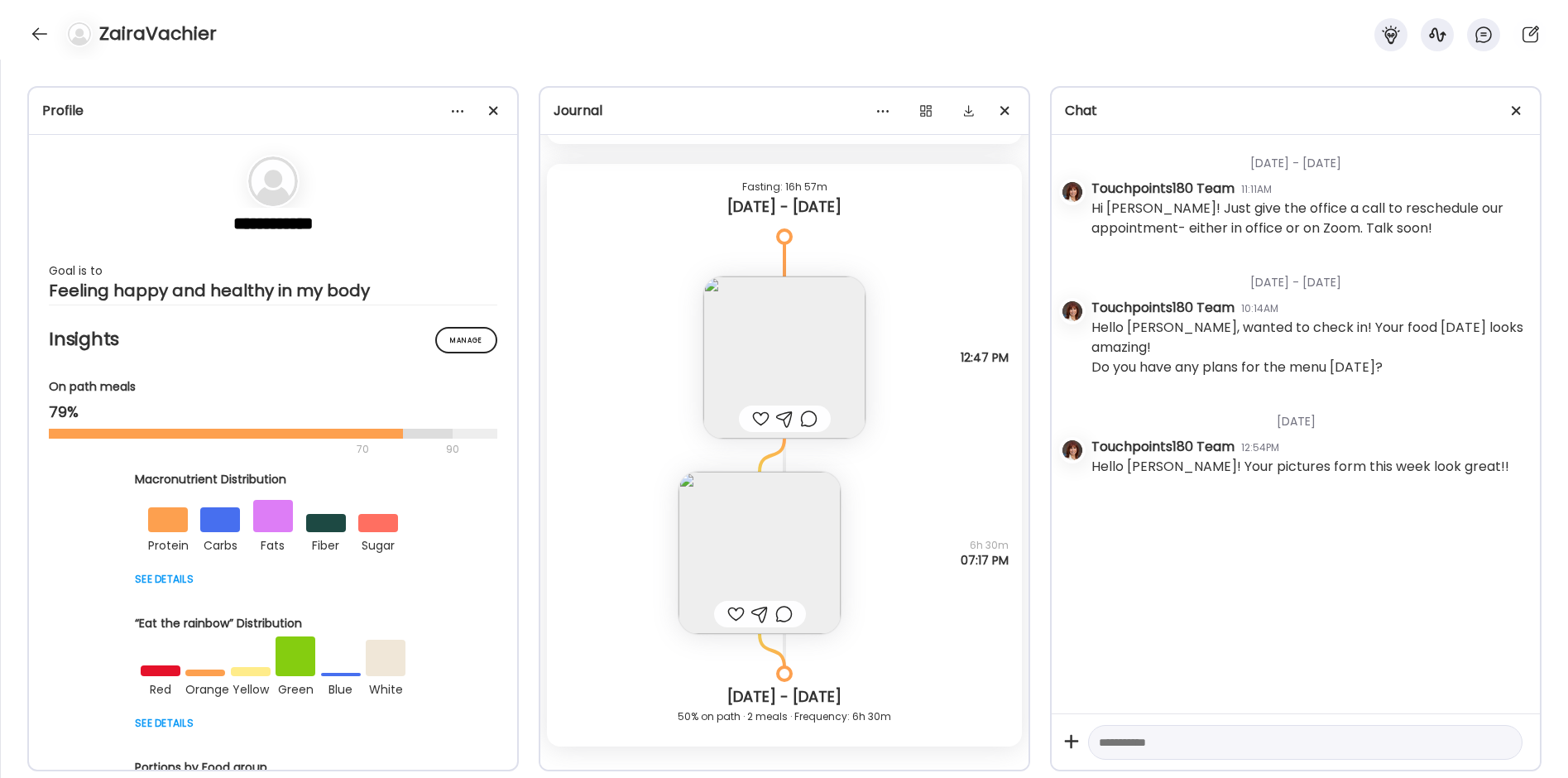
click at [761, 348] on img at bounding box center [785, 358] width 162 height 162
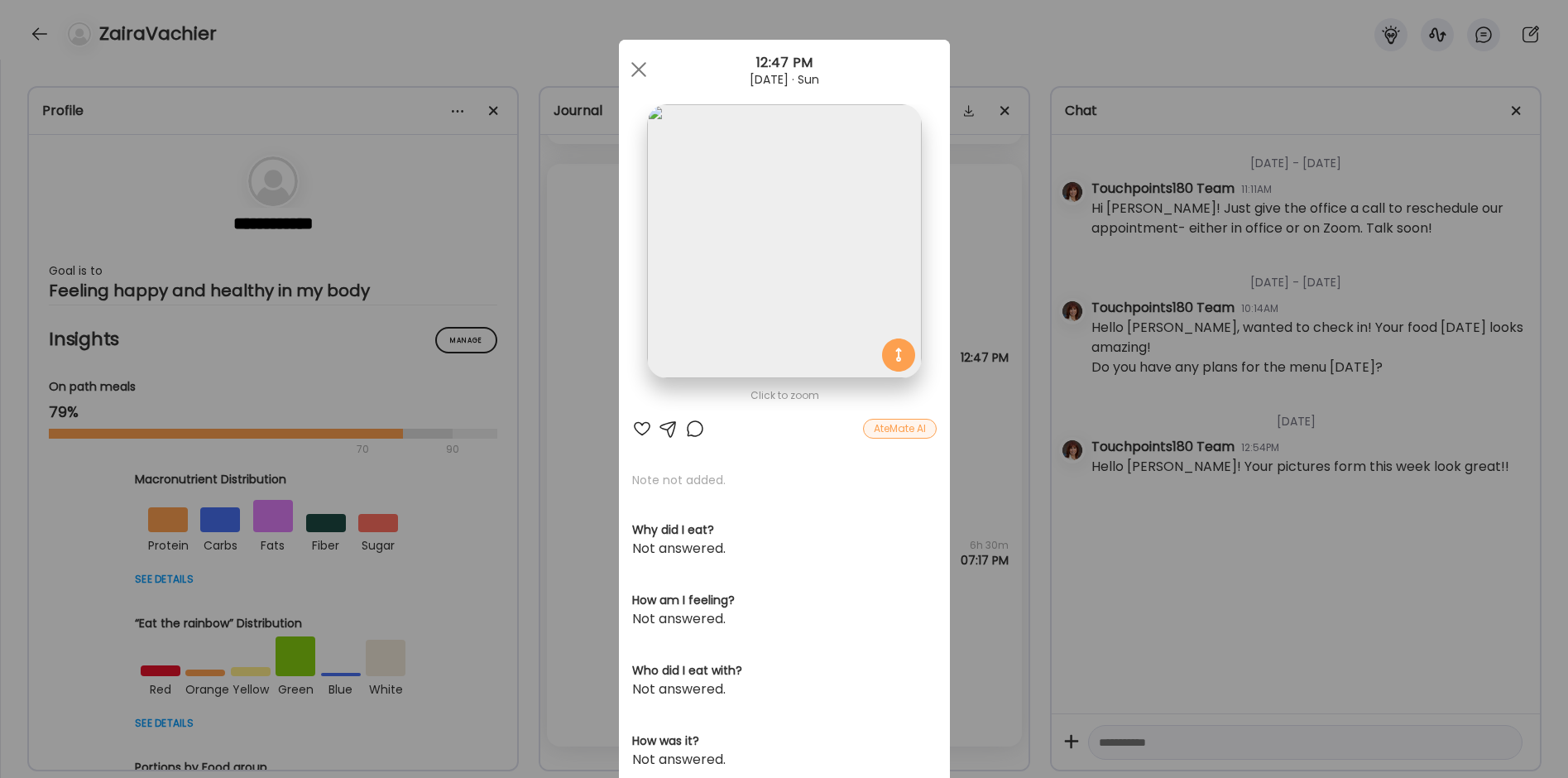
click at [545, 425] on div "Ate Coach Dashboard Wahoo! It’s official Take a moment to set up your Coach Pro…" at bounding box center [784, 389] width 1568 height 778
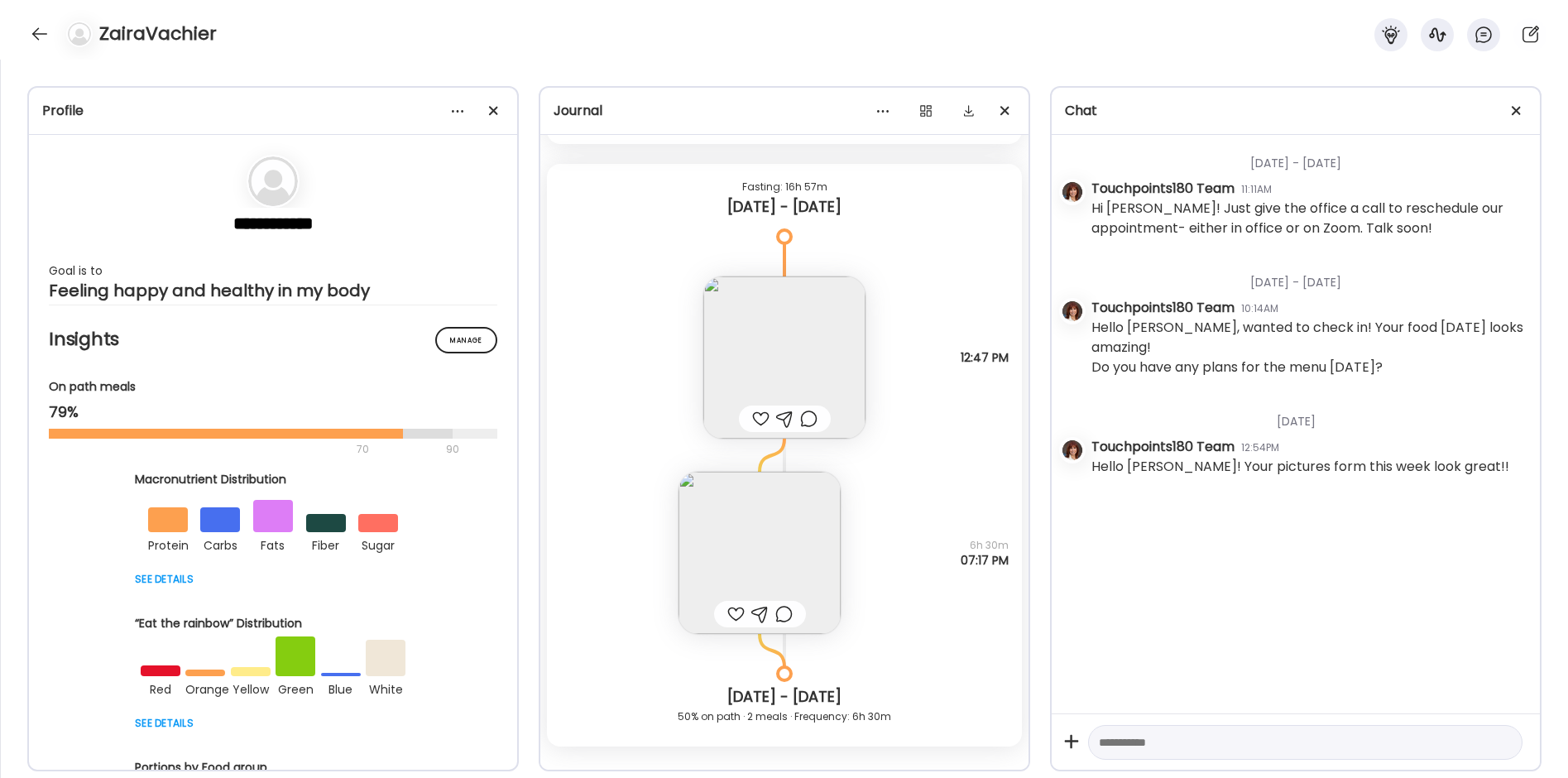
click at [757, 558] on img at bounding box center [759, 553] width 162 height 162
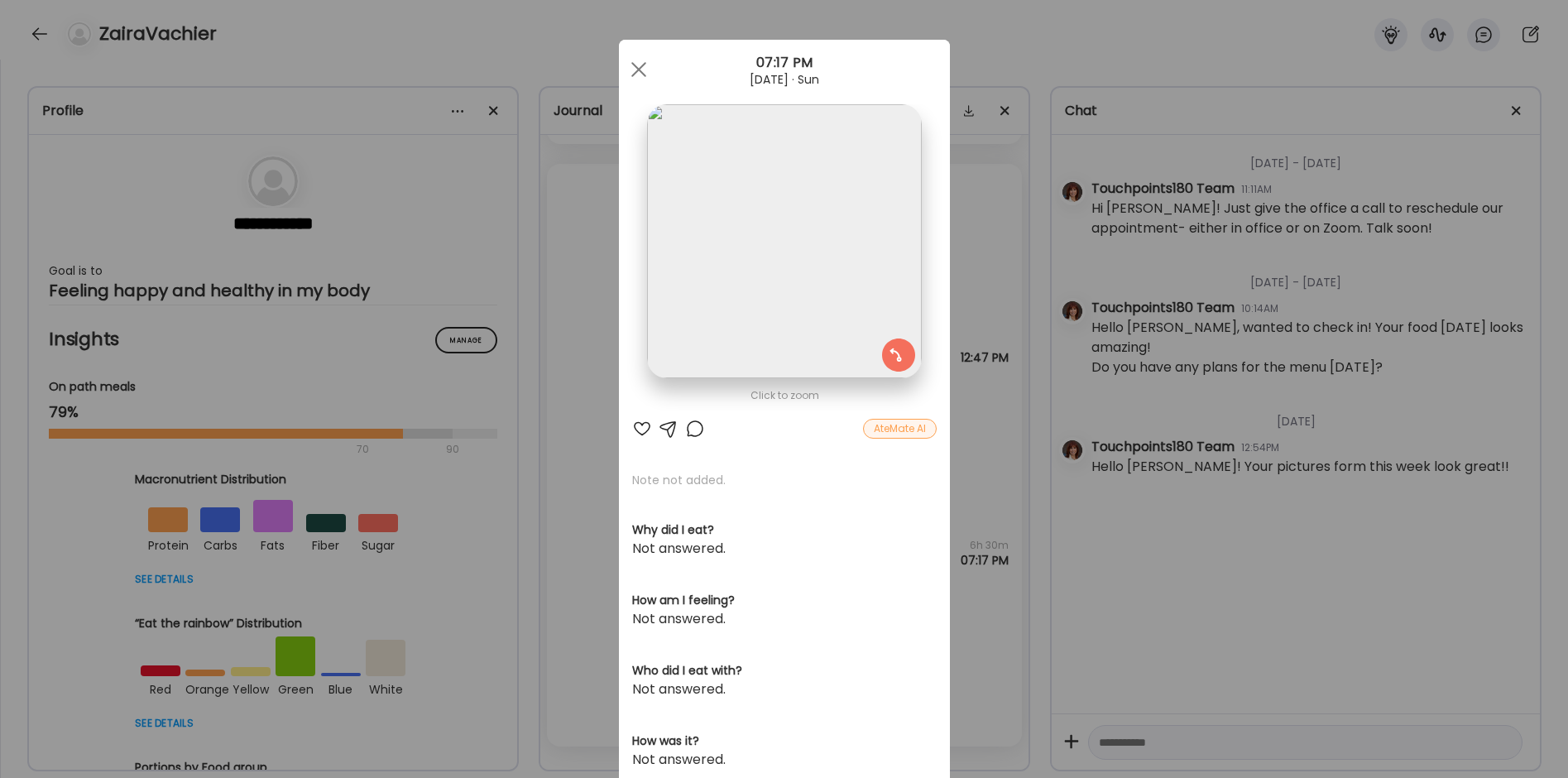
click at [575, 445] on div "Ate Coach Dashboard Wahoo! It’s official Take a moment to set up your Coach Pro…" at bounding box center [784, 389] width 1568 height 778
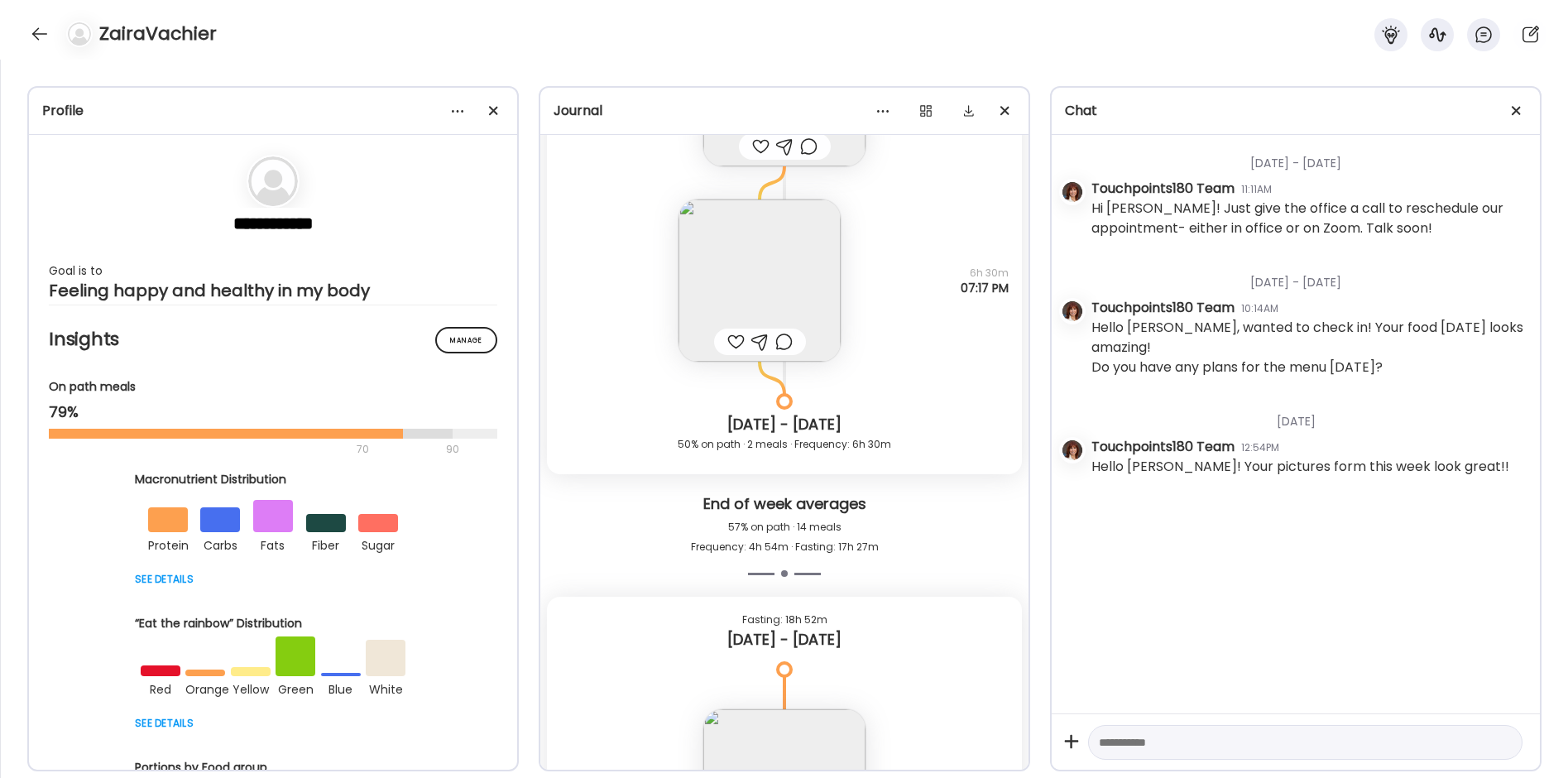
scroll to position [18746, 0]
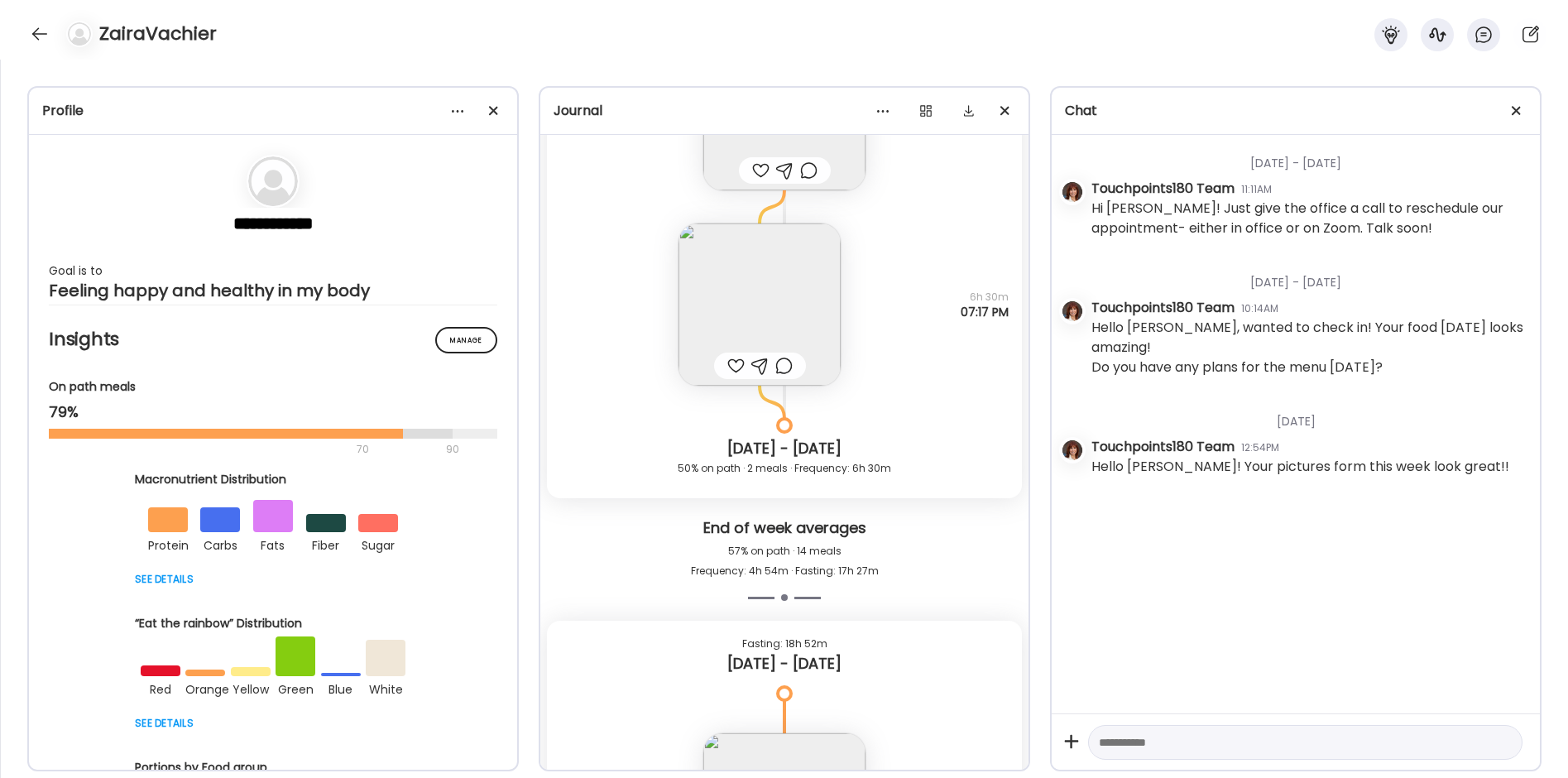
click at [713, 284] on img at bounding box center [759, 304] width 162 height 162
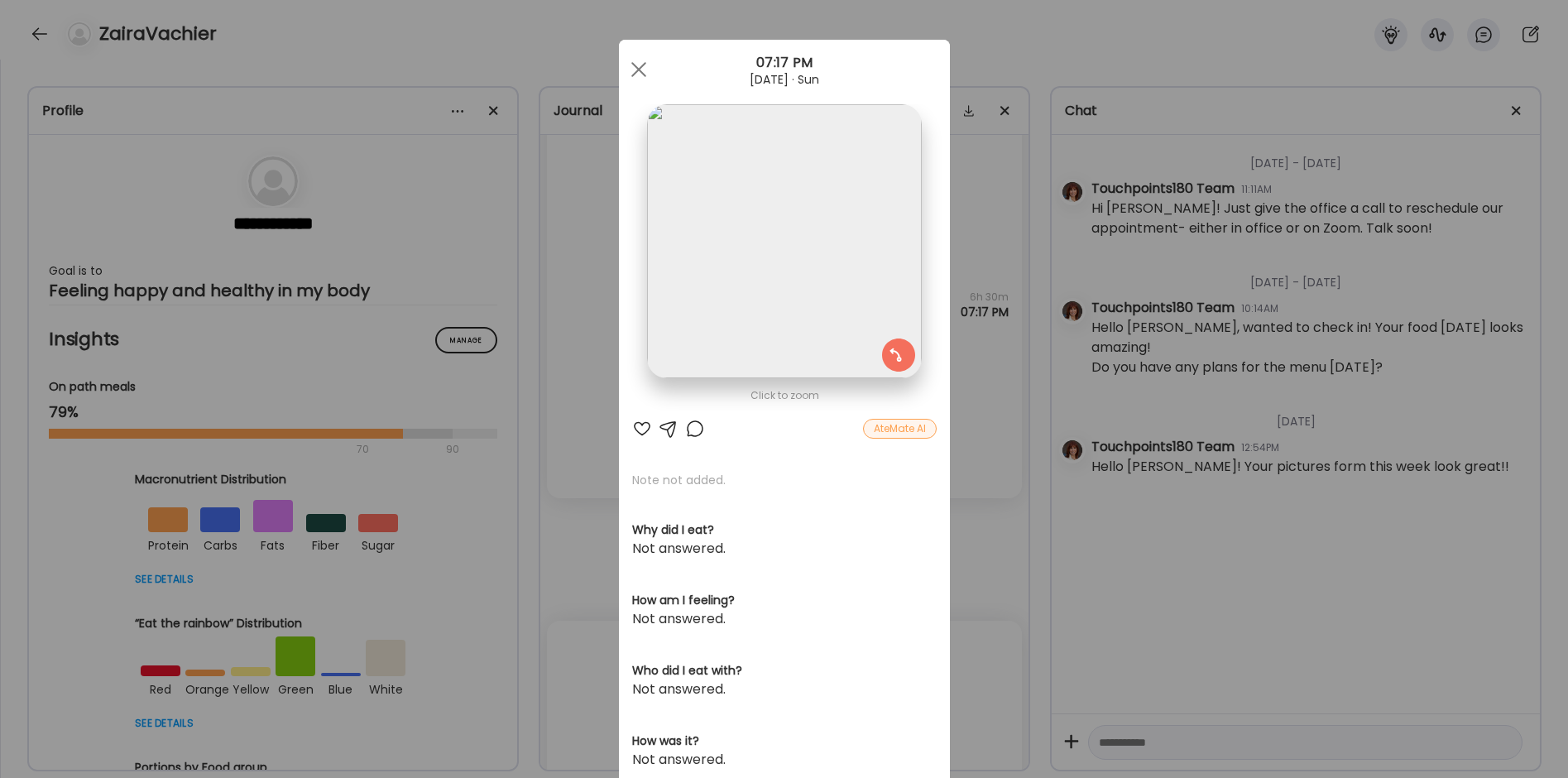
click at [577, 336] on div "Ate Coach Dashboard Wahoo! It’s official Take a moment to set up your Coach Pro…" at bounding box center [784, 389] width 1568 height 778
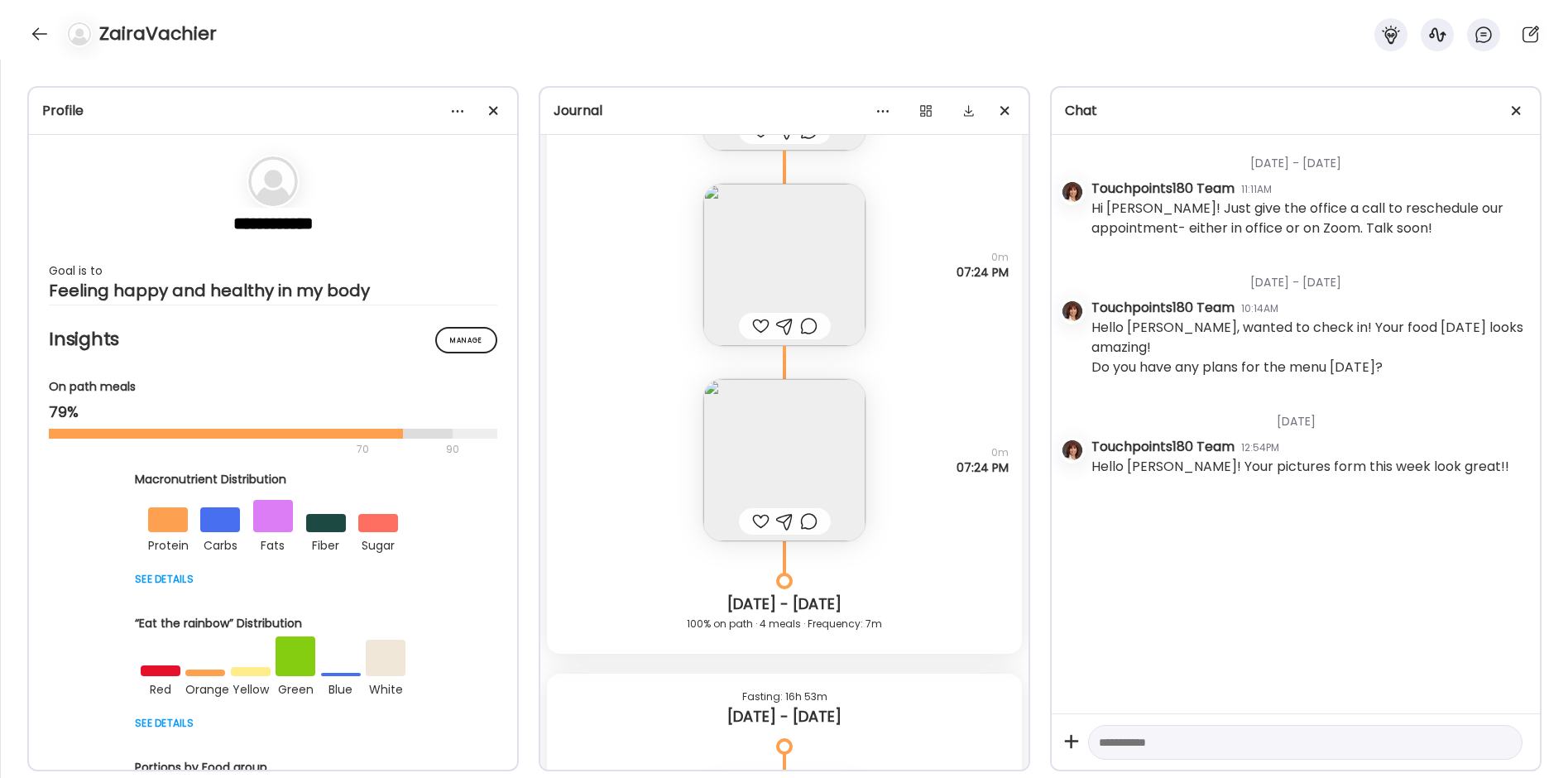
scroll to position [20734, 0]
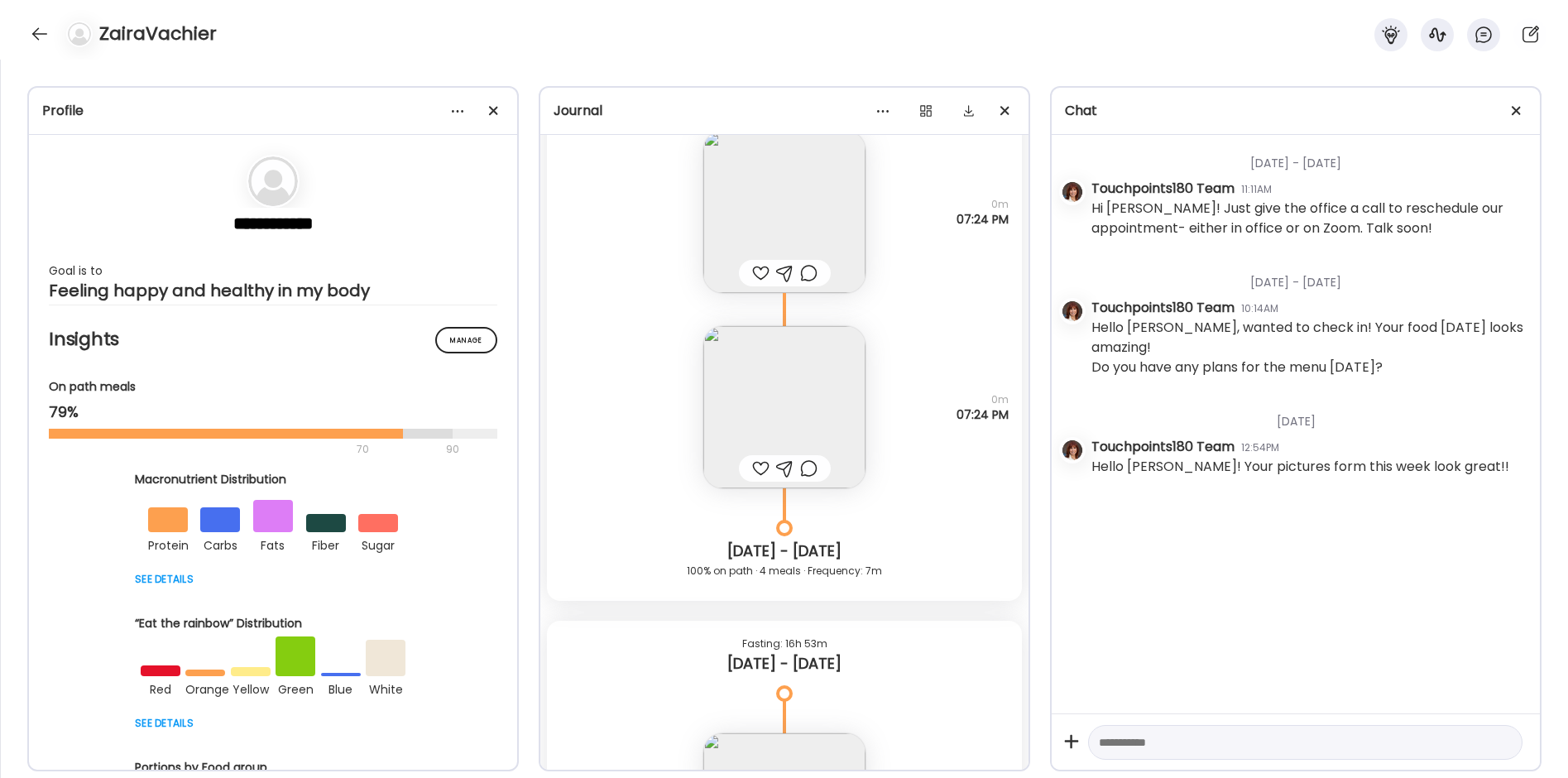
click at [762, 241] on img at bounding box center [785, 212] width 162 height 162
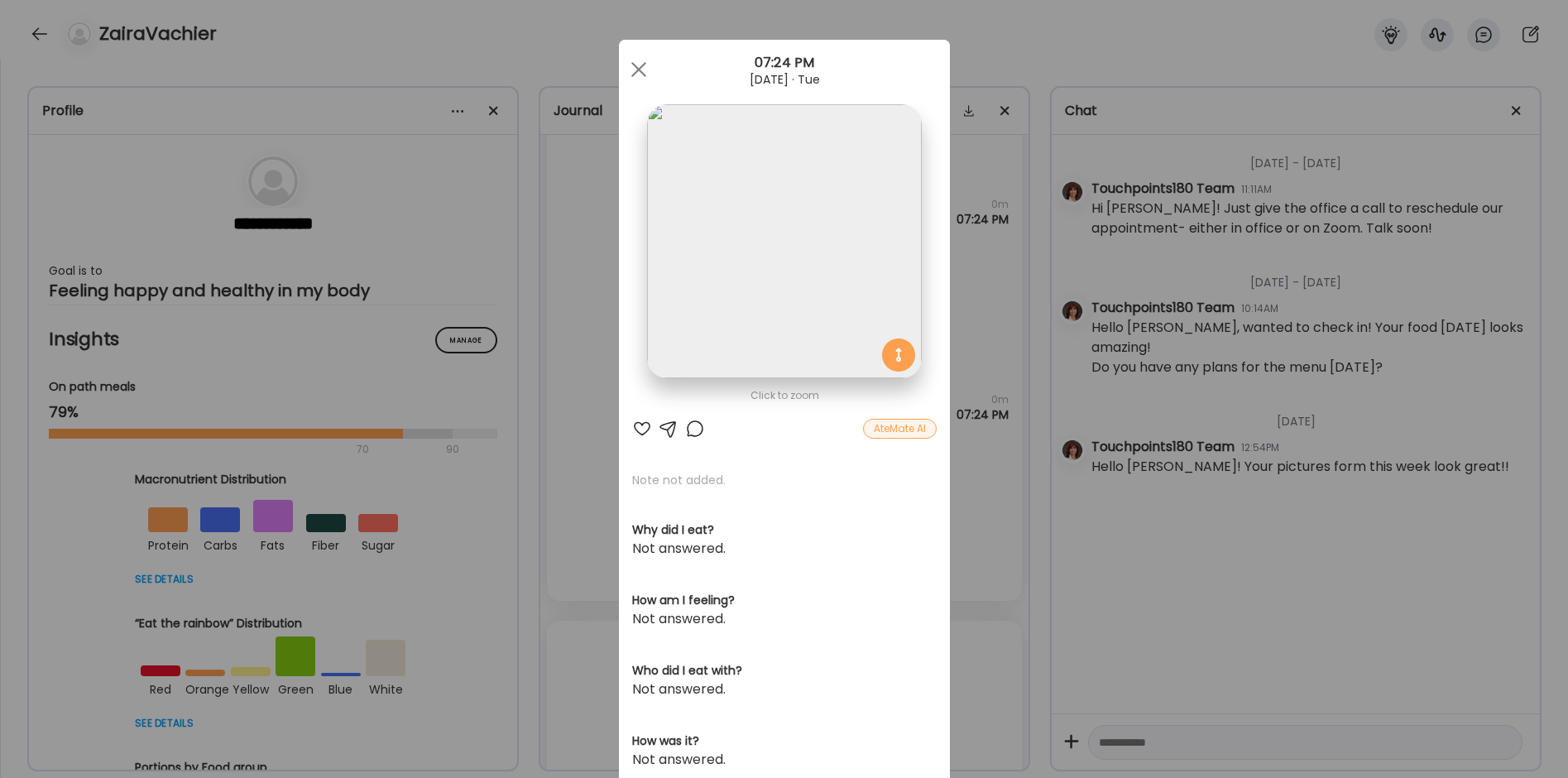
click at [542, 417] on div "Ate Coach Dashboard Wahoo! It’s official Take a moment to set up your Coach Pro…" at bounding box center [784, 389] width 1568 height 778
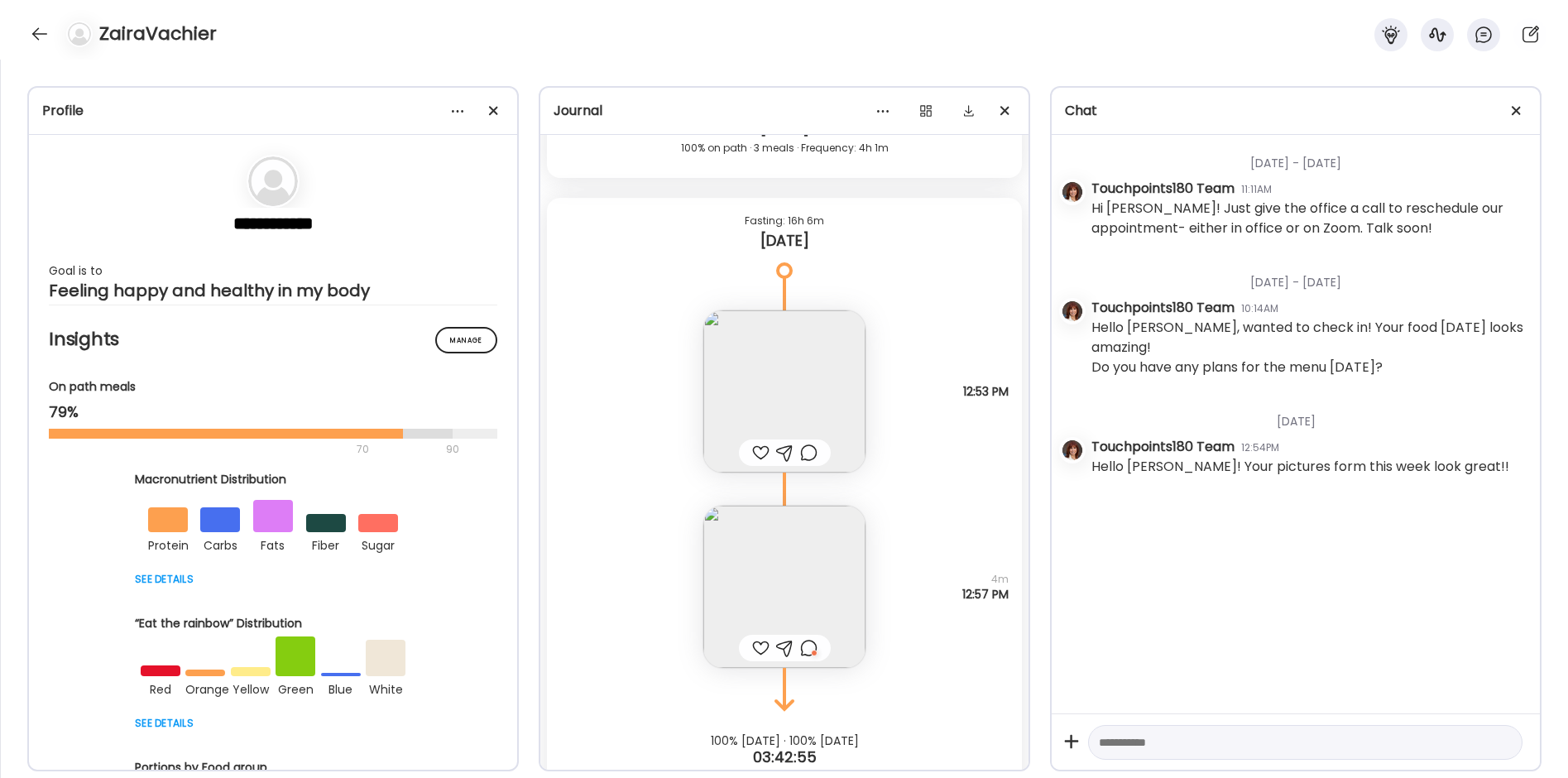
scroll to position [22595, 0]
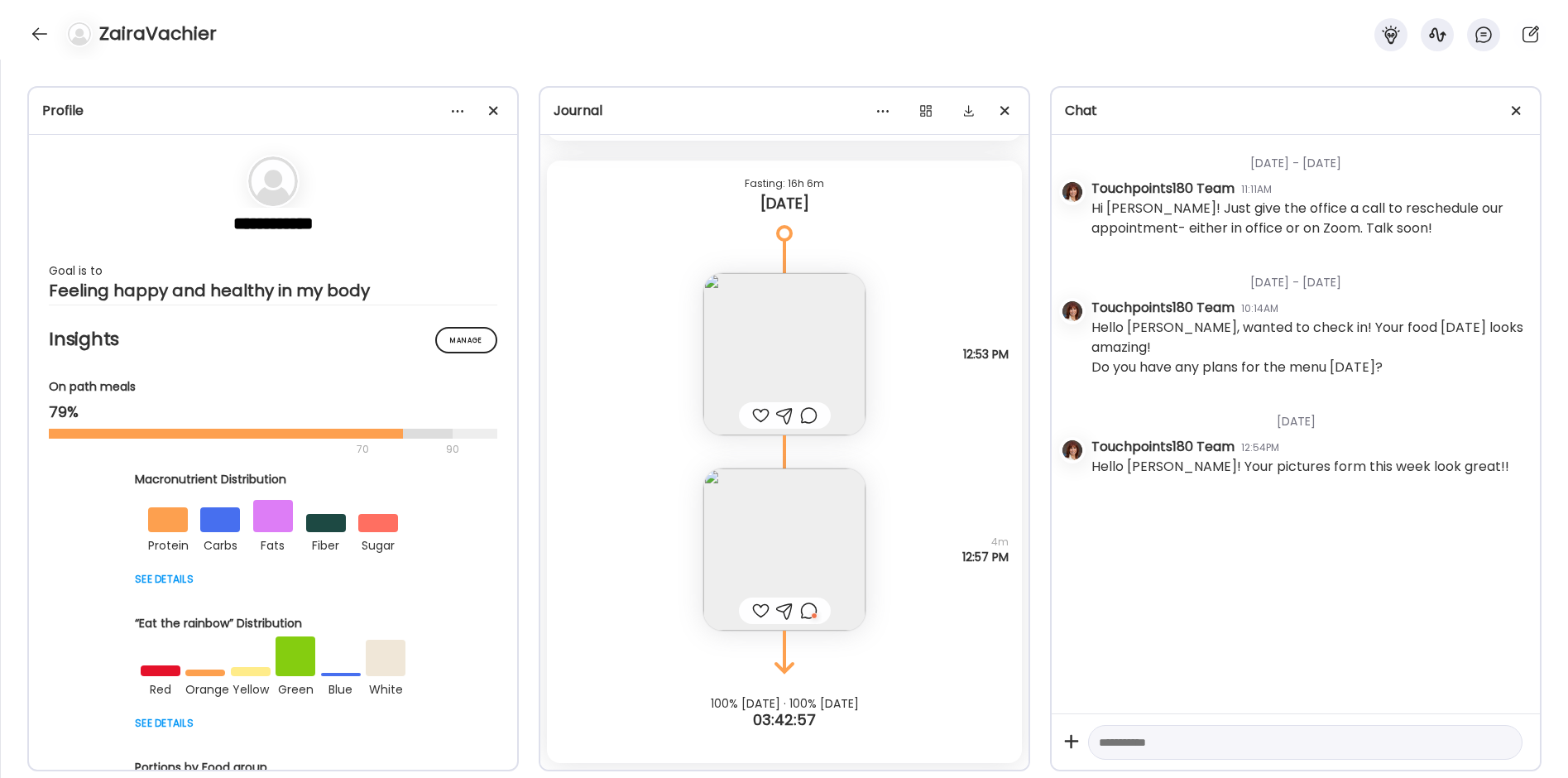
click at [809, 608] on div at bounding box center [809, 611] width 17 height 20
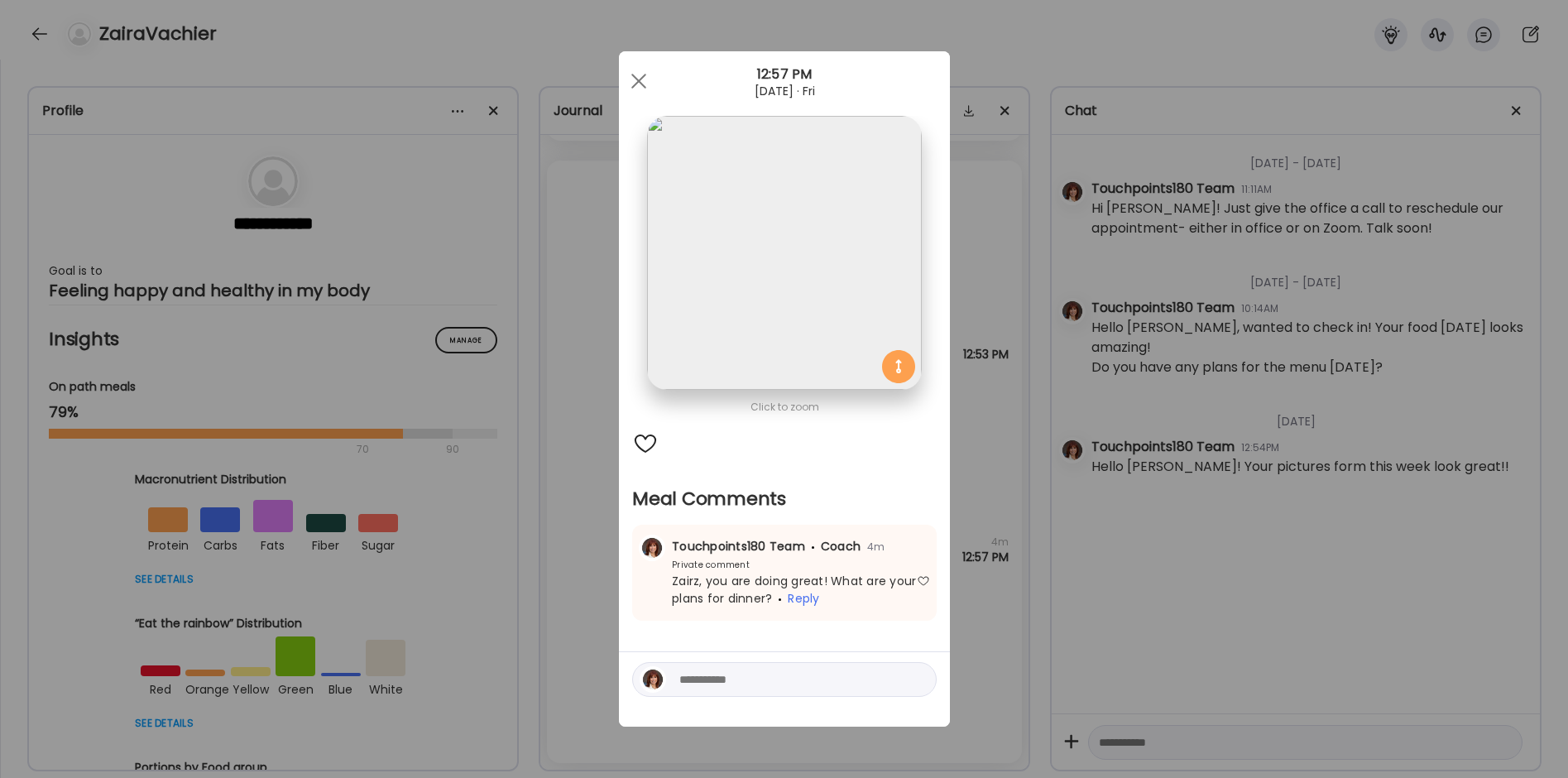
click at [585, 604] on div "Ate Coach Dashboard Wahoo! It’s official Take a moment to set up your Coach Pro…" at bounding box center [784, 389] width 1568 height 778
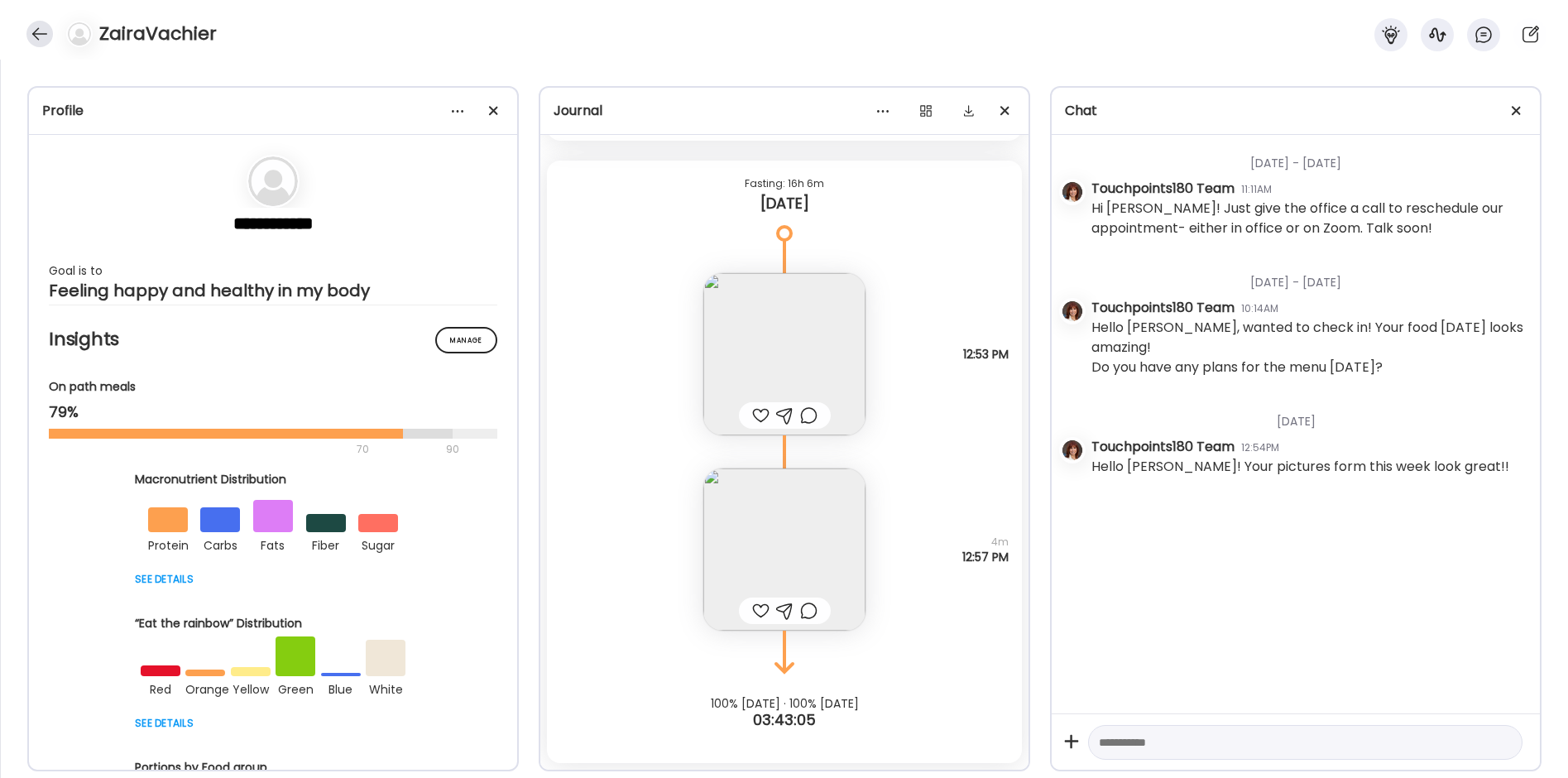
click at [41, 38] on div at bounding box center [39, 34] width 26 height 26
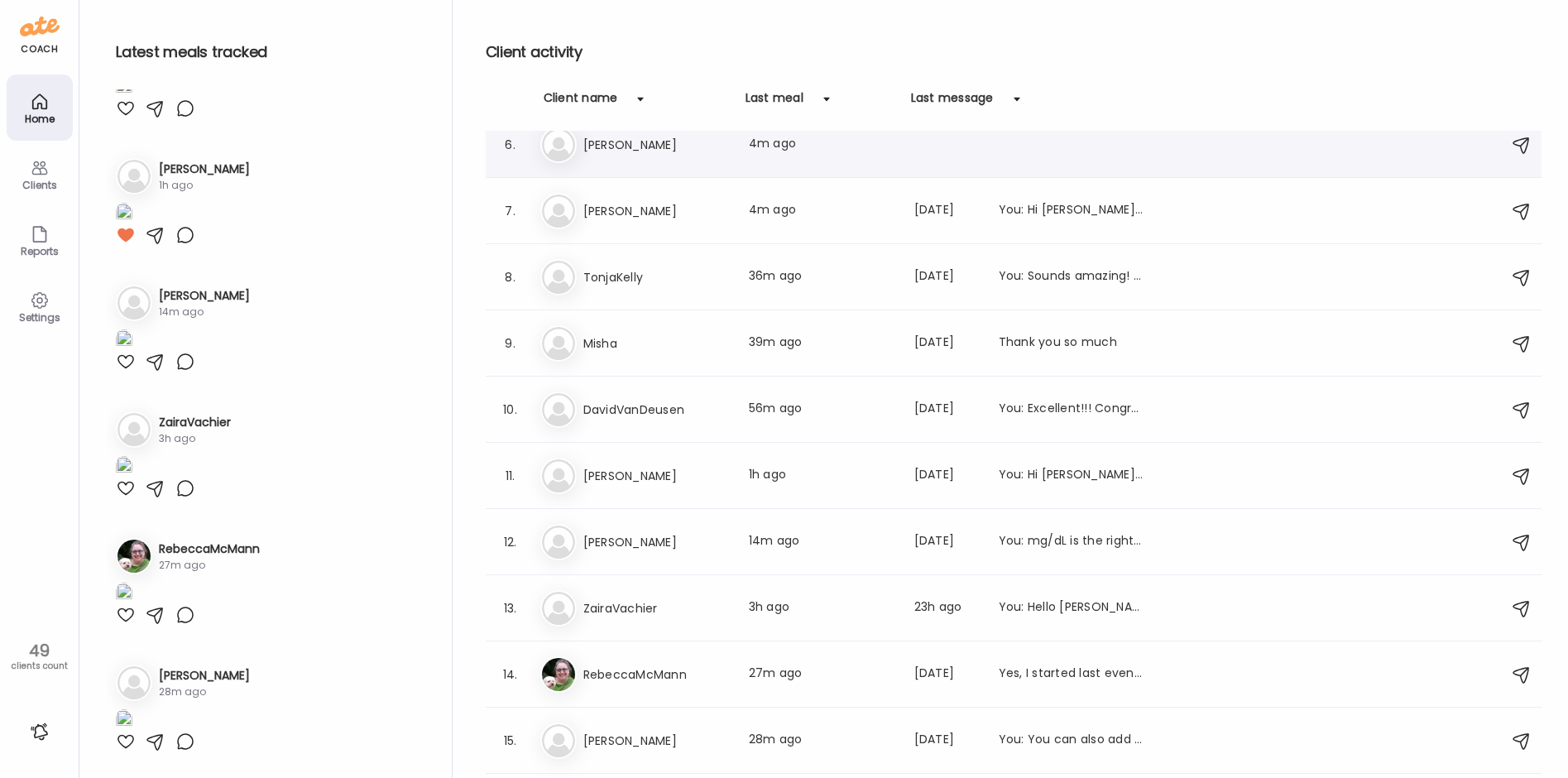
scroll to position [414, 0]
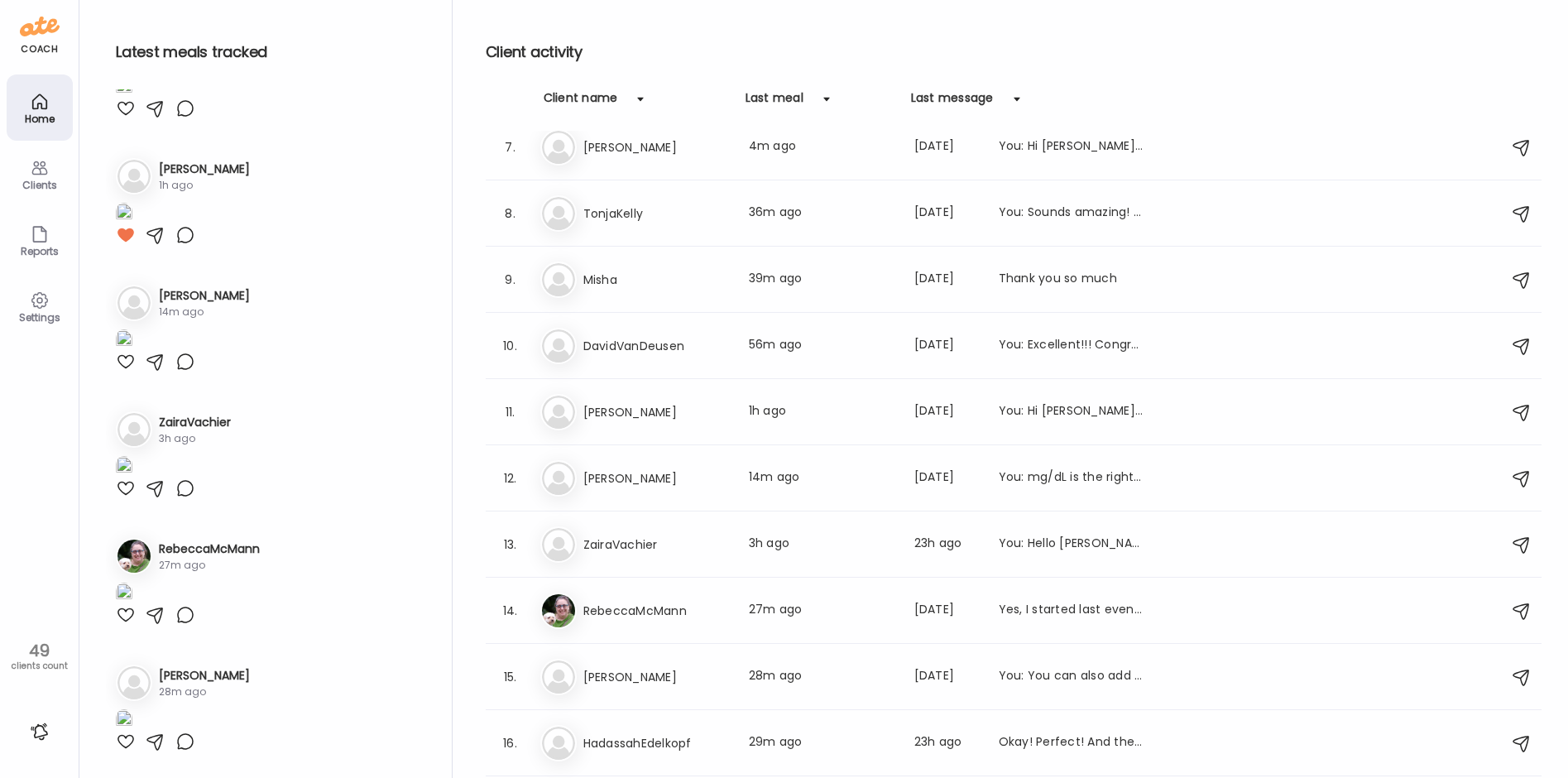
click at [663, 544] on h3 "ZairaVachier" at bounding box center [657, 545] width 146 height 20
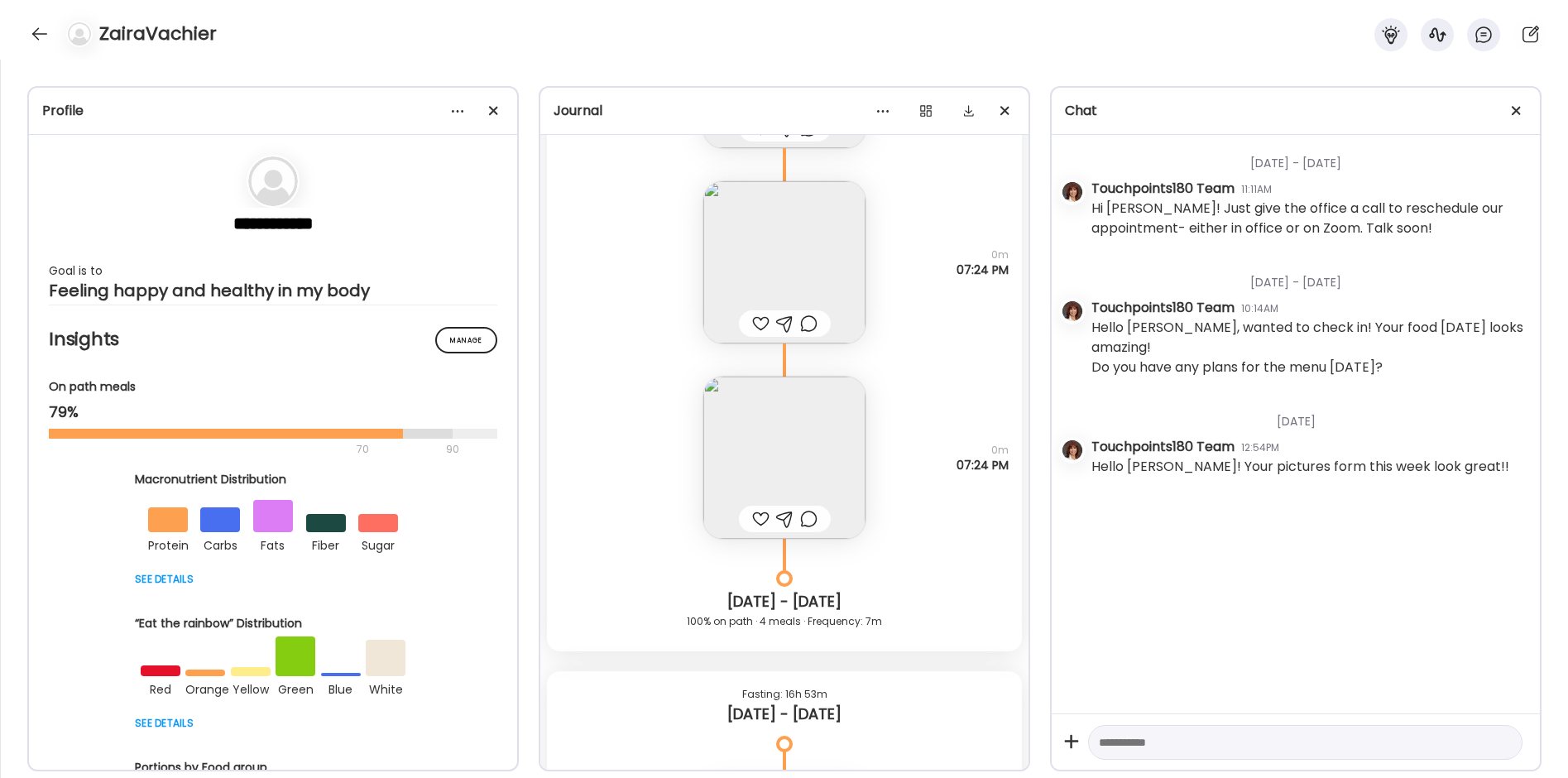
scroll to position [20485, 0]
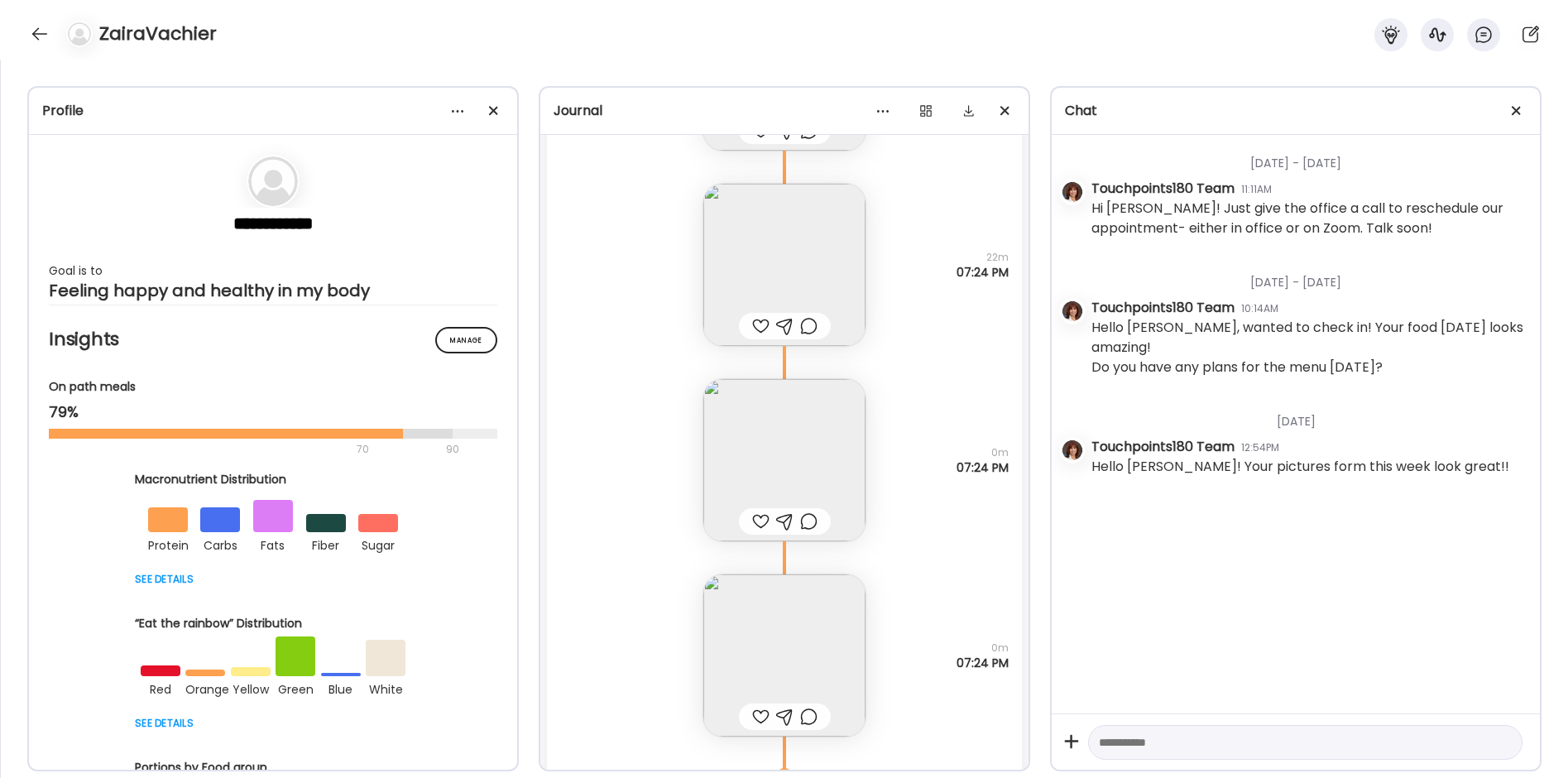
click at [777, 436] on img at bounding box center [785, 460] width 162 height 162
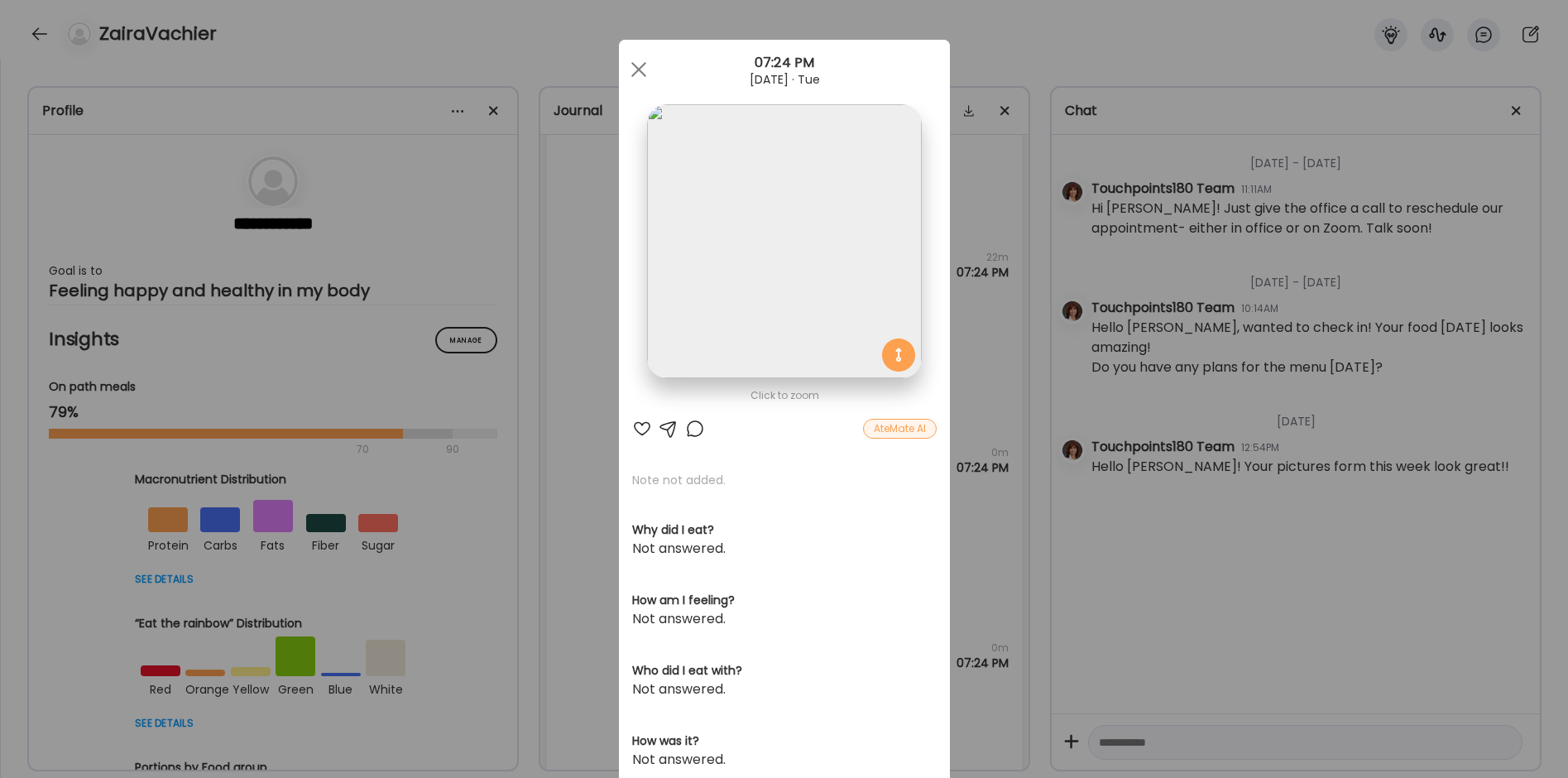
click at [746, 284] on img at bounding box center [784, 241] width 274 height 274
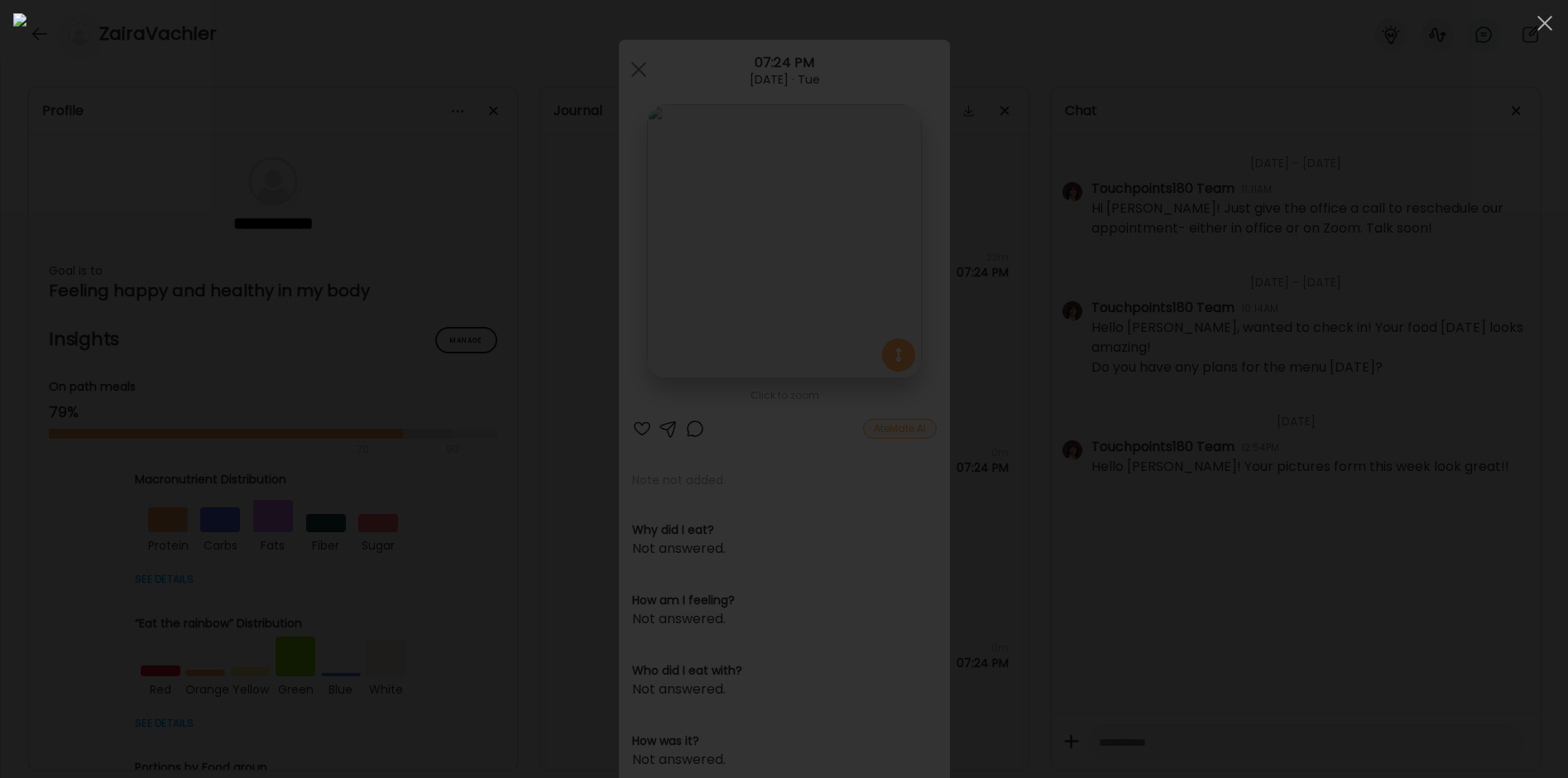
click at [366, 363] on div at bounding box center [784, 389] width 1542 height 752
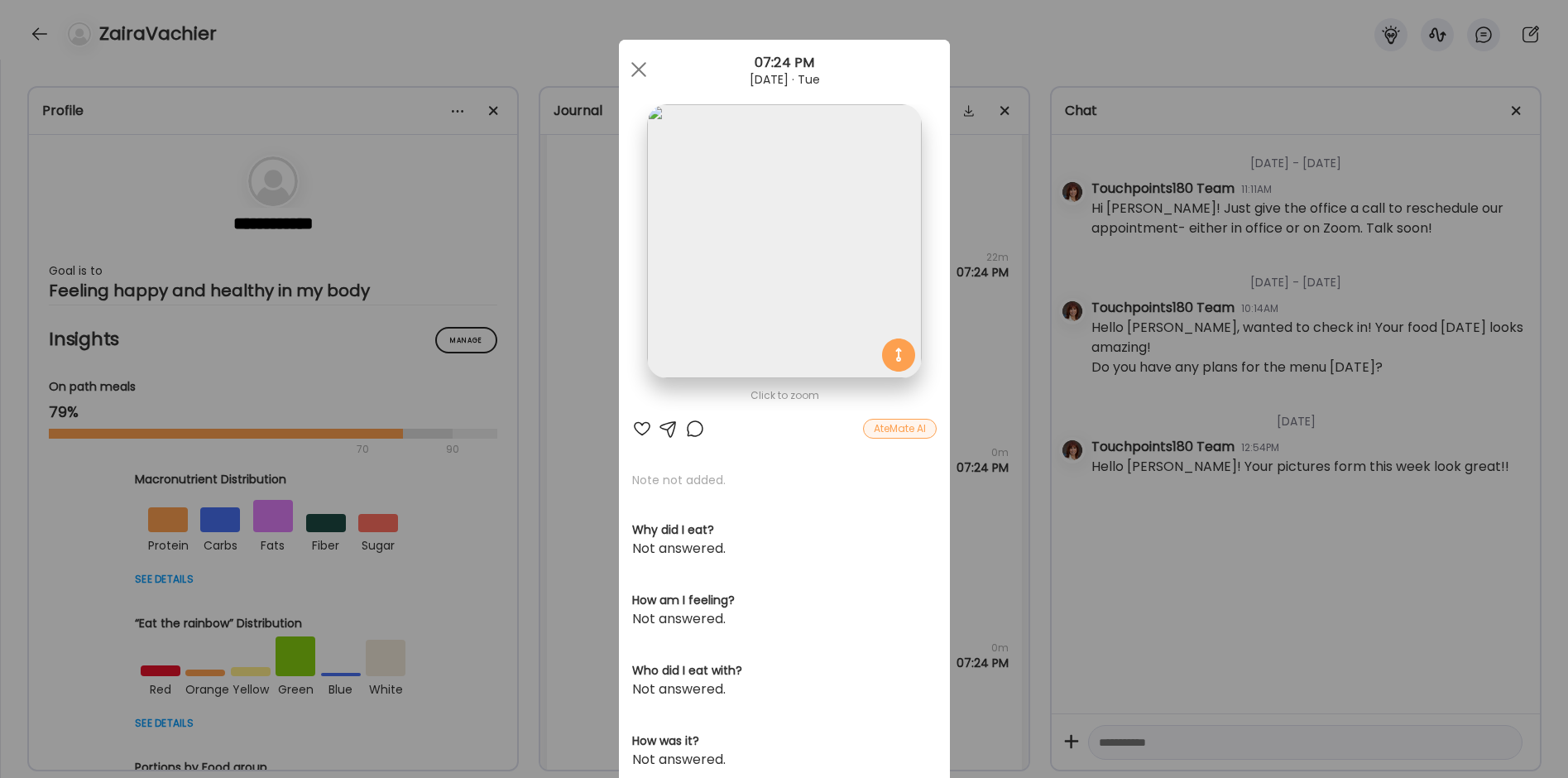
click at [552, 465] on div "Ate Coach Dashboard Wahoo! It’s official Take a moment to set up your Coach Pro…" at bounding box center [784, 389] width 1568 height 778
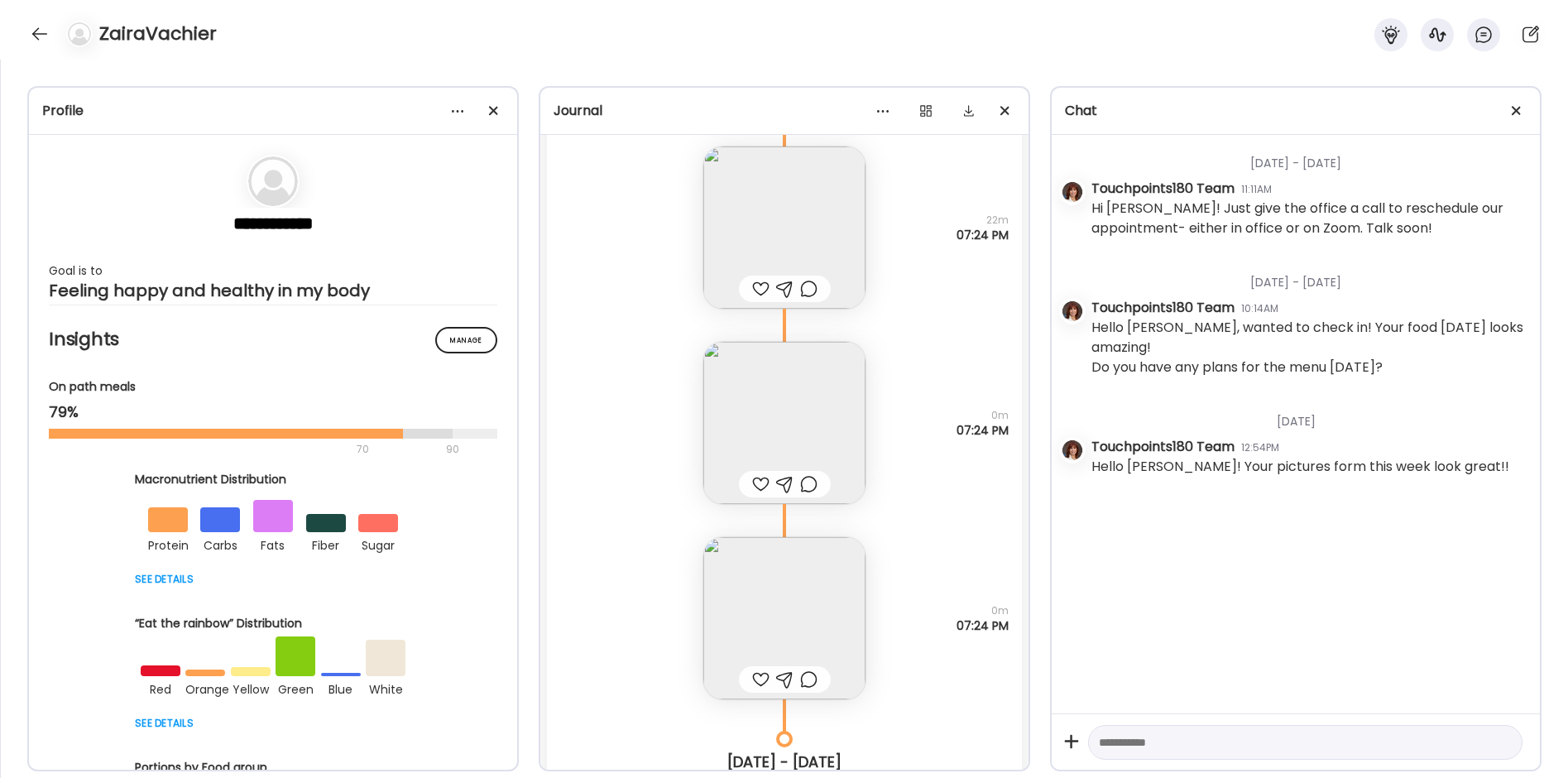
scroll to position [20442, 0]
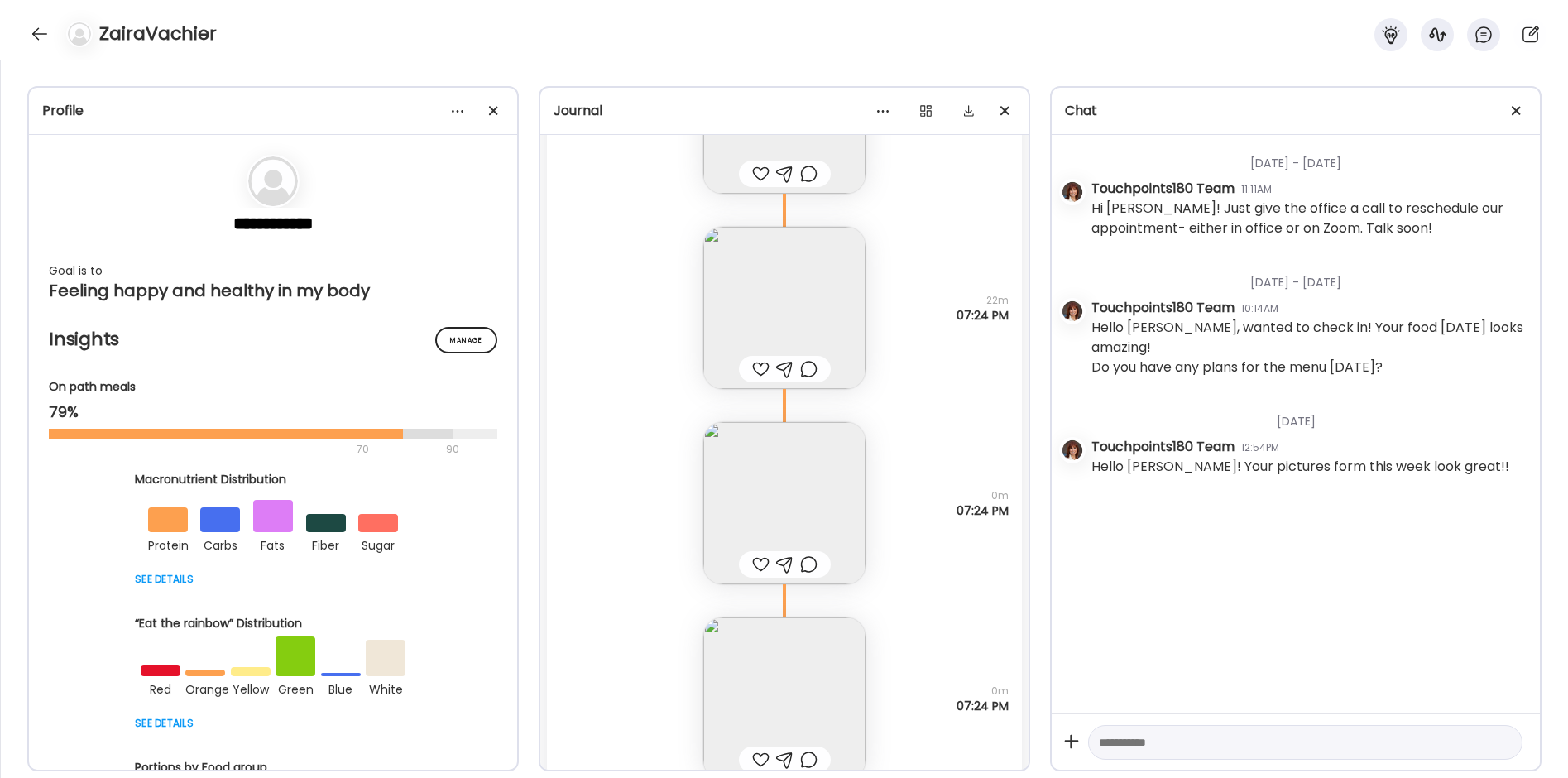
click at [742, 487] on img at bounding box center [785, 504] width 162 height 162
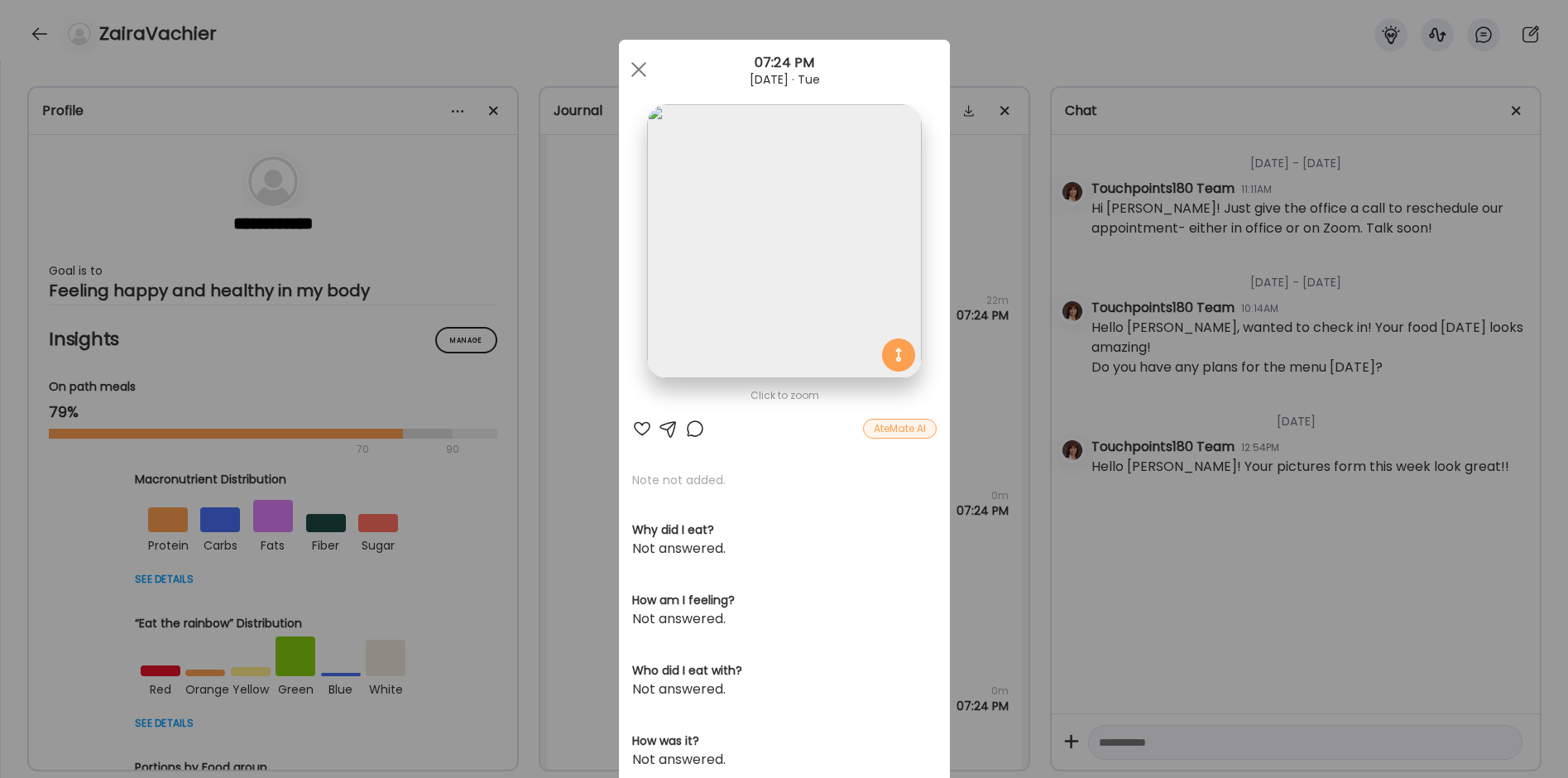
click at [586, 401] on div "Ate Coach Dashboard Wahoo! It’s official Take a moment to set up your Coach Pro…" at bounding box center [784, 389] width 1568 height 778
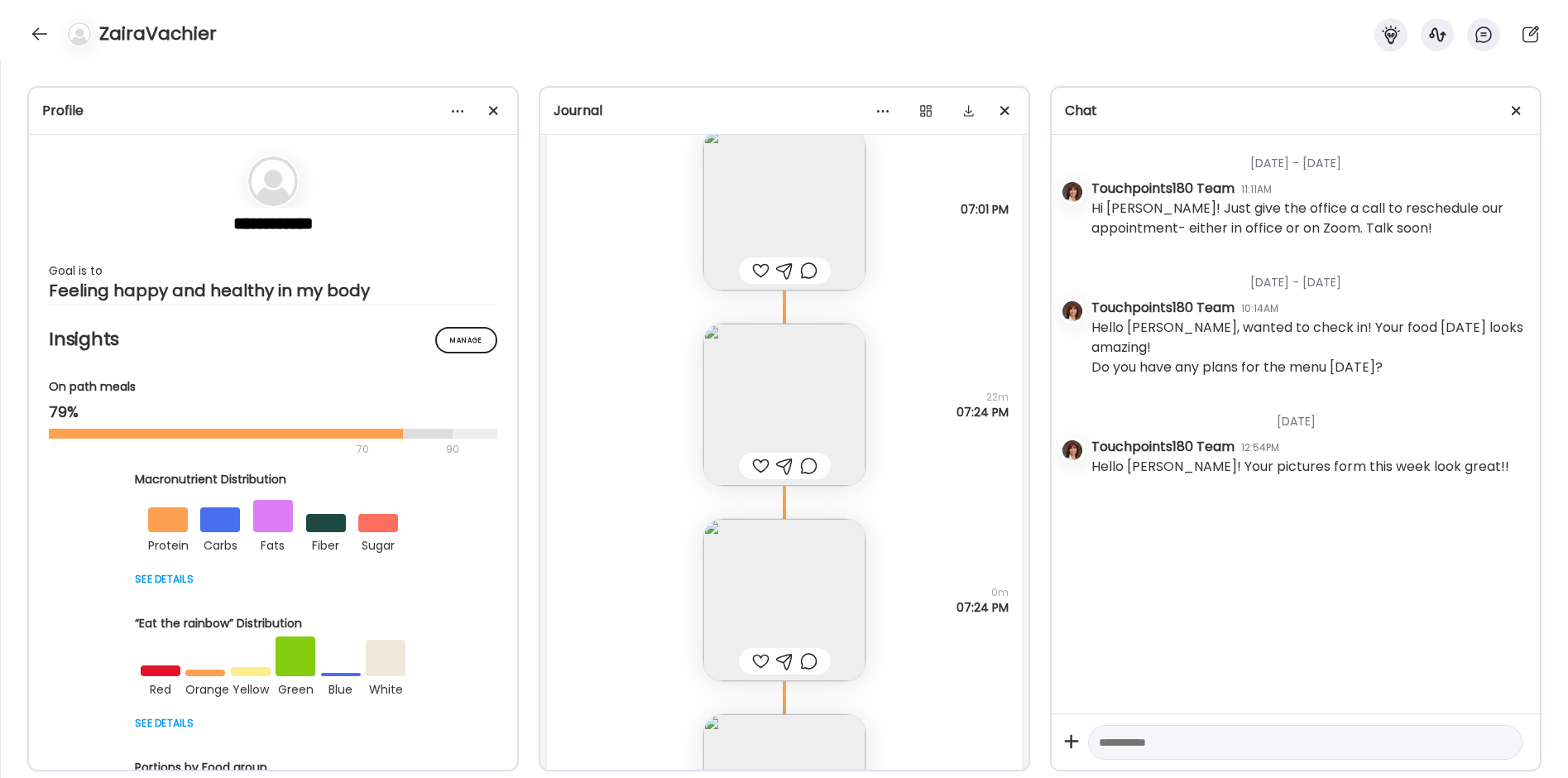
scroll to position [20359, 0]
click at [807, 603] on img at bounding box center [785, 586] width 162 height 162
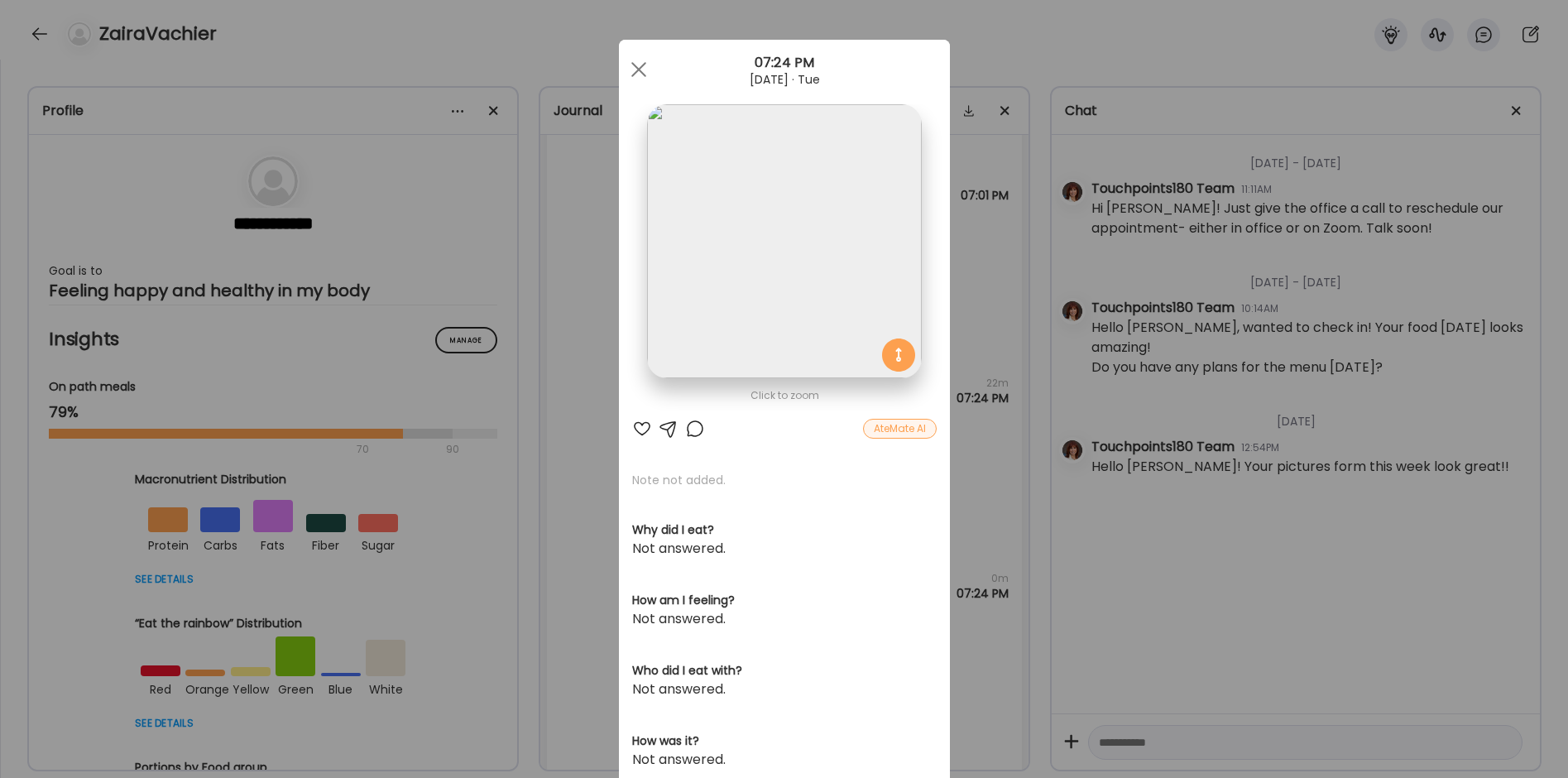
click at [572, 392] on div "Ate Coach Dashboard Wahoo! It’s official Take a moment to set up your Coach Pro…" at bounding box center [784, 389] width 1568 height 778
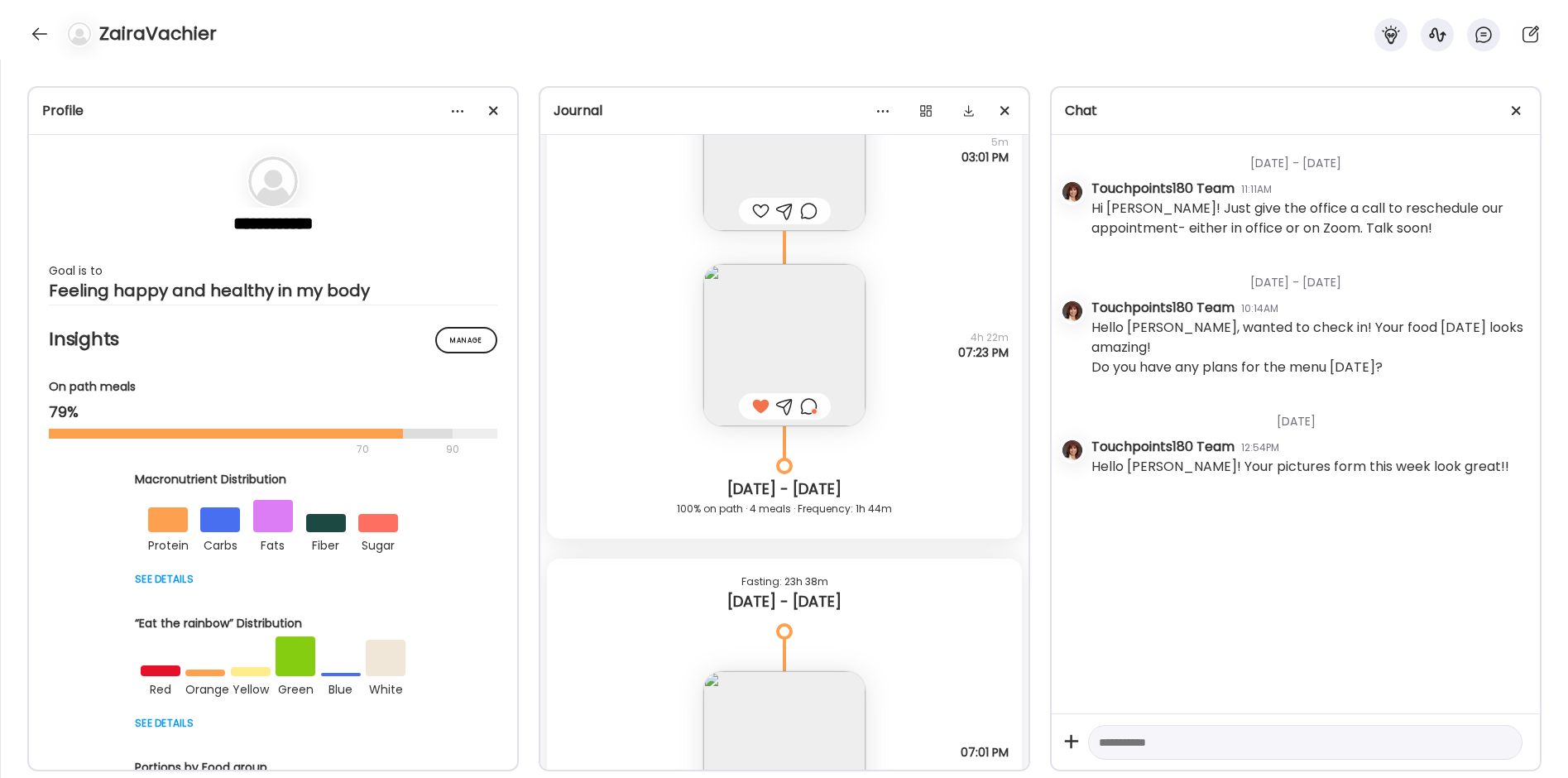
scroll to position [19780, 0]
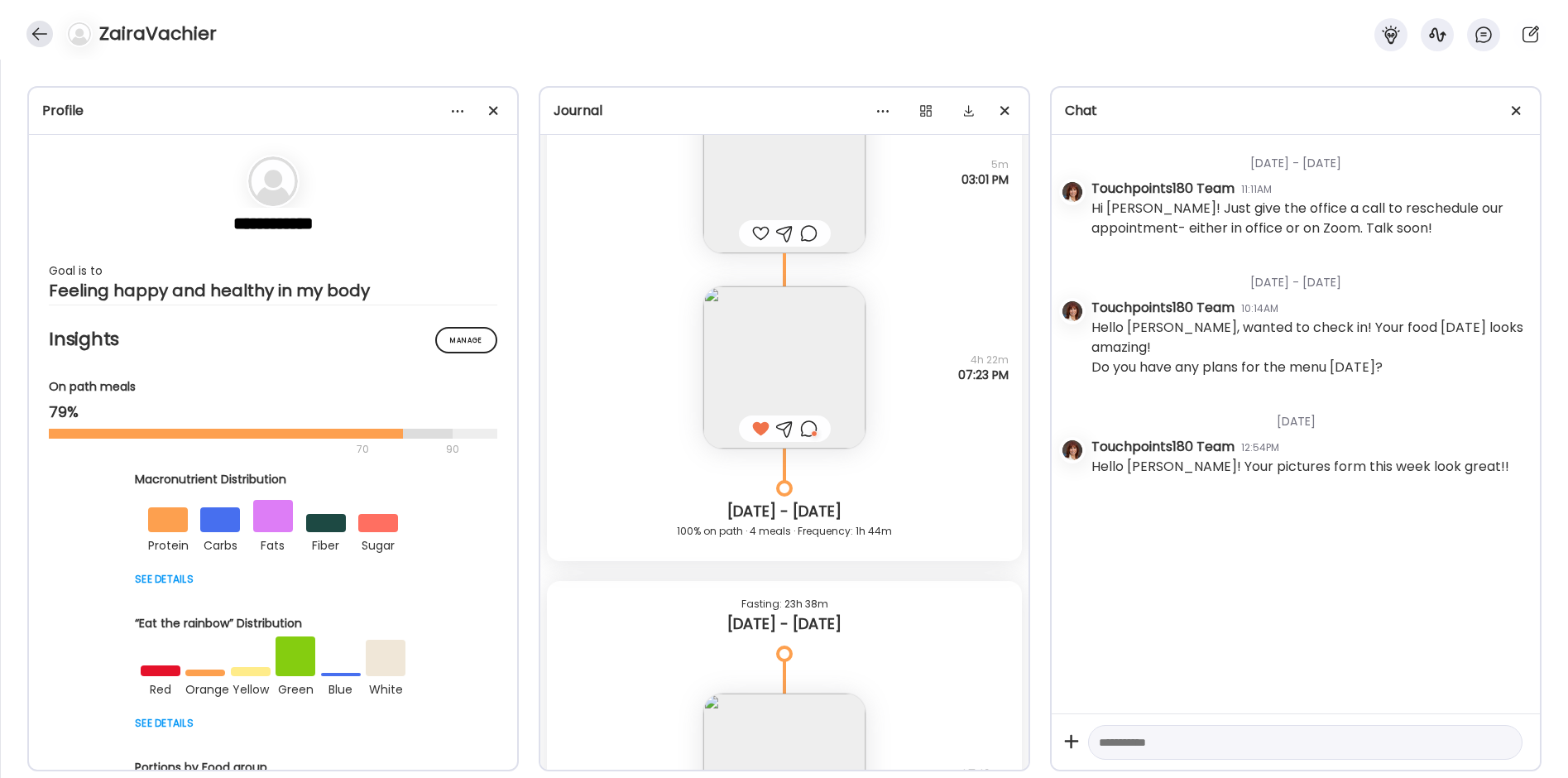
click at [41, 38] on div at bounding box center [39, 34] width 26 height 26
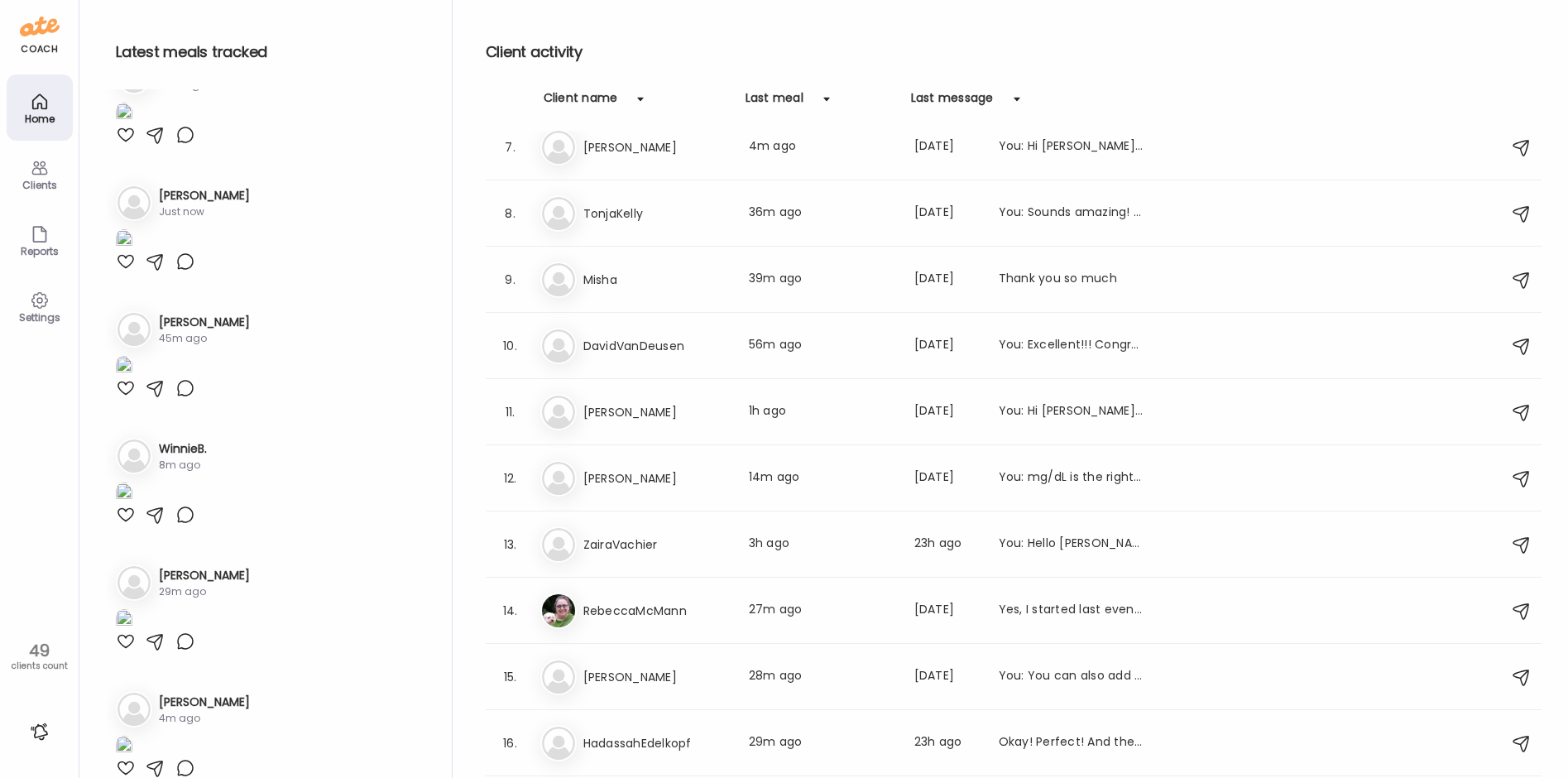
scroll to position [0, 0]
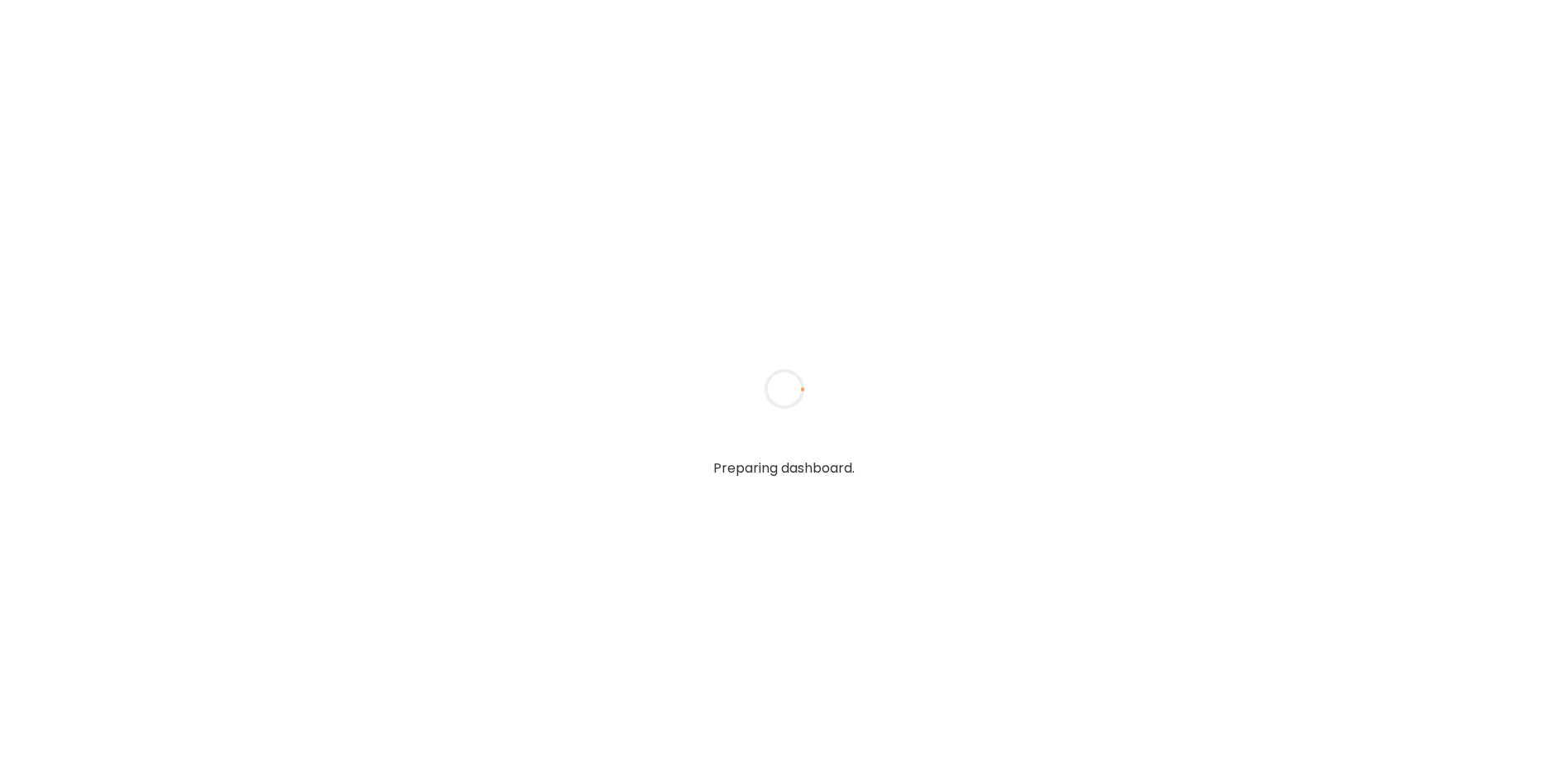
type input "**********"
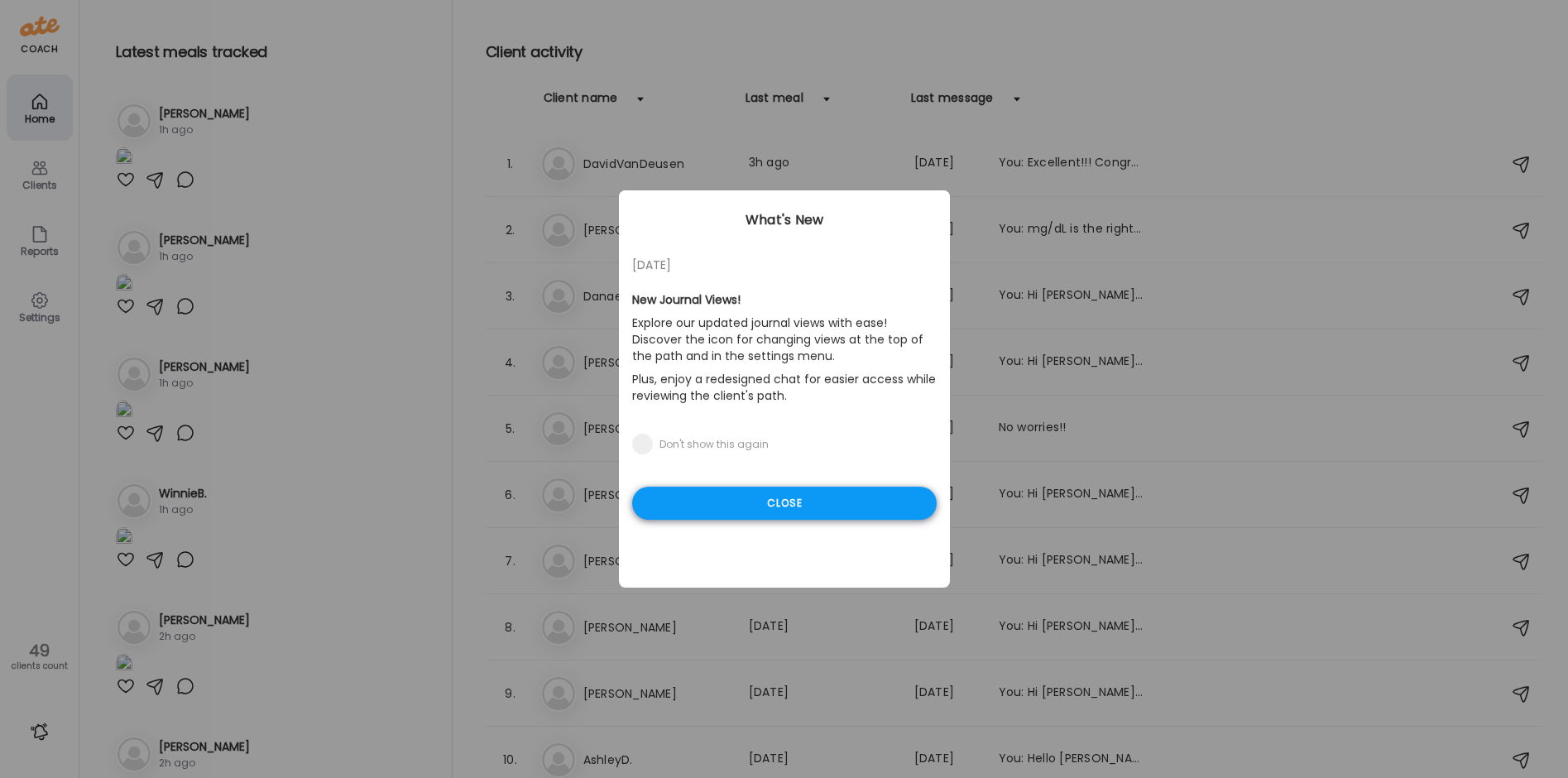
type input "**********"
click at [748, 505] on div "Close" at bounding box center [784, 503] width 304 height 33
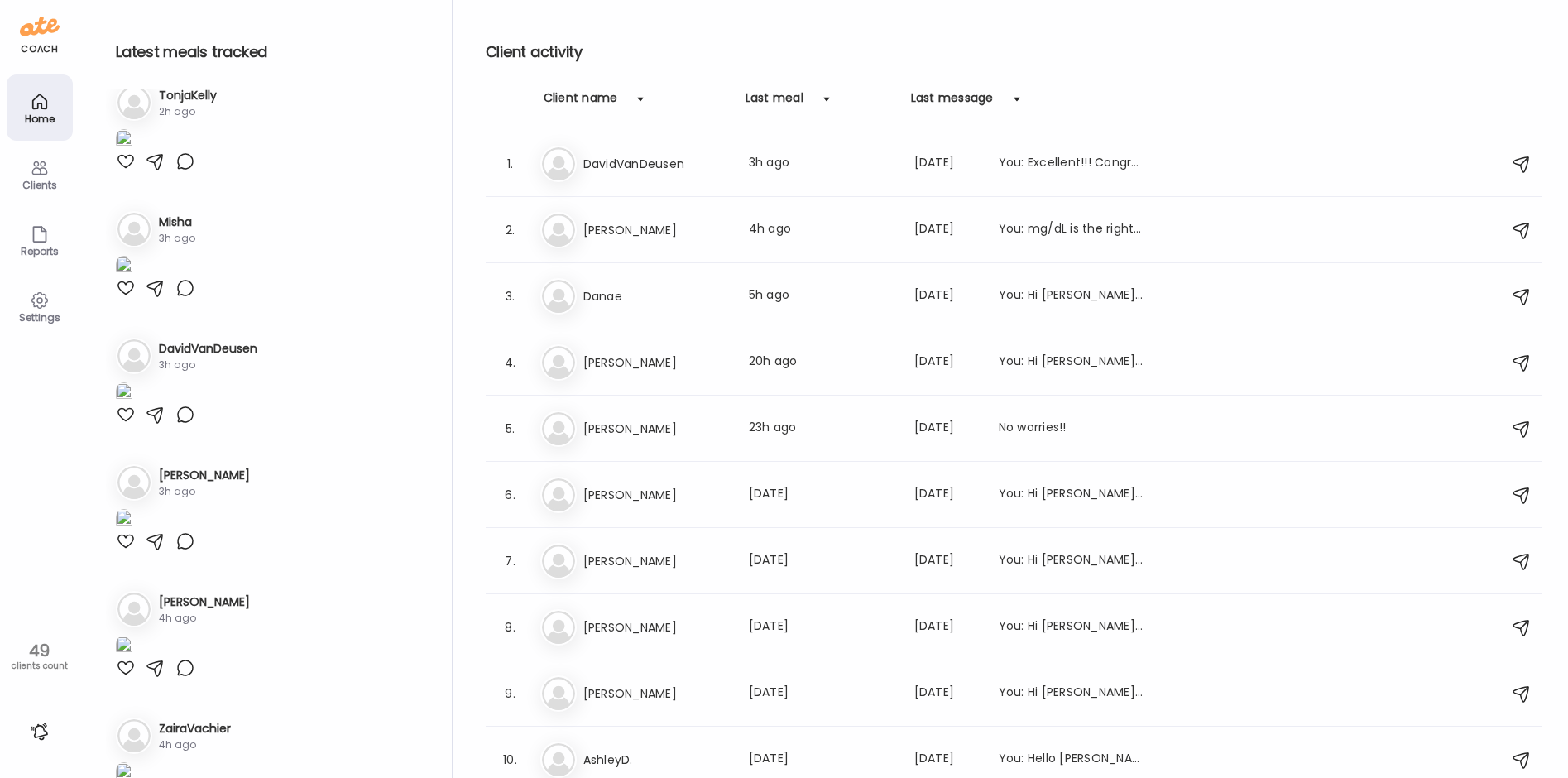
scroll to position [911, 0]
